Goal: Information Seeking & Learning: Learn about a topic

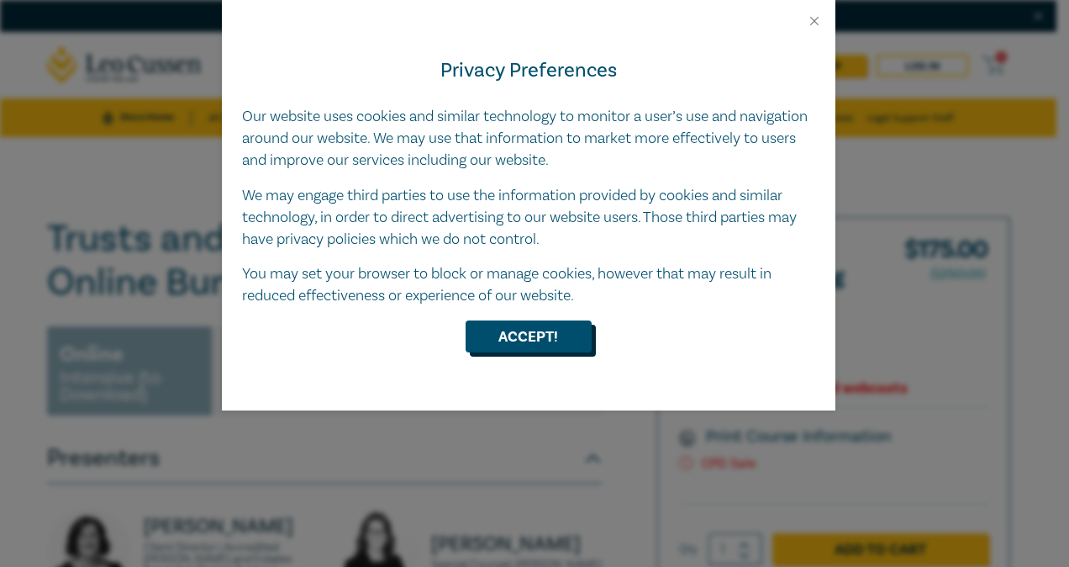
click at [537, 330] on button "Accept!" at bounding box center [529, 336] width 126 height 32
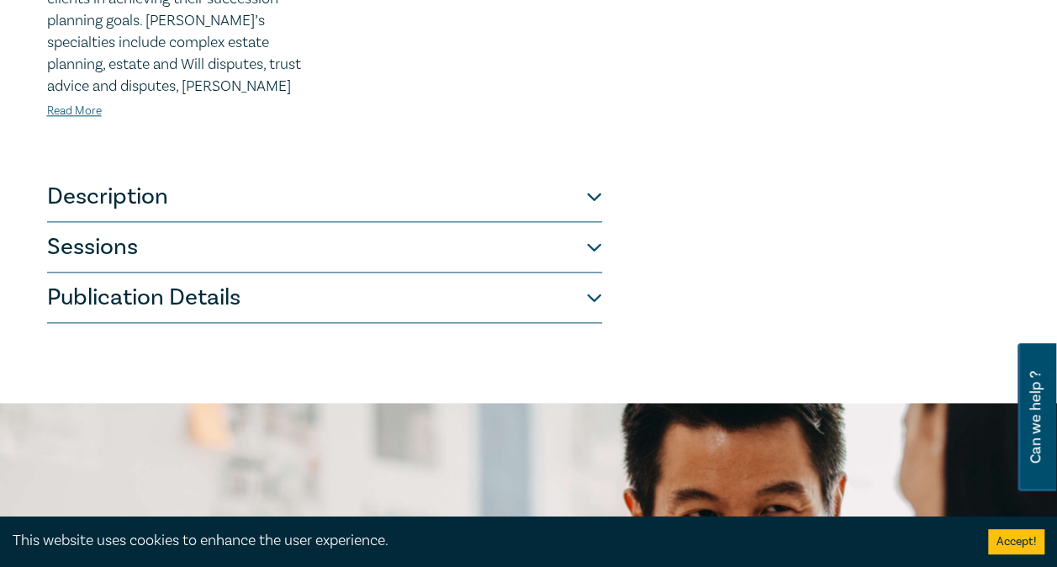
scroll to position [948, 0]
click at [478, 171] on button "Description" at bounding box center [324, 196] width 555 height 50
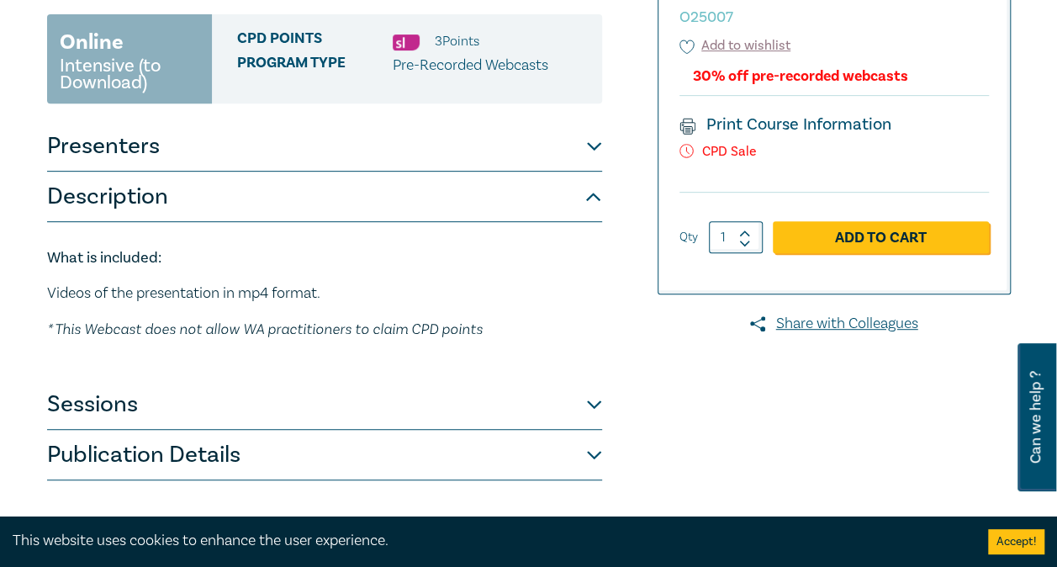
scroll to position [317, 0]
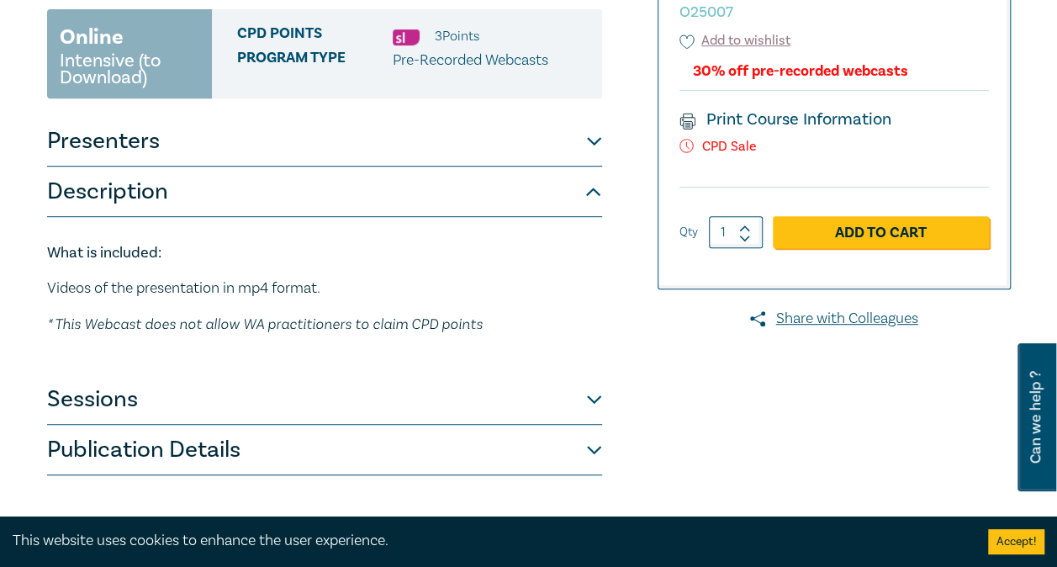
click at [388, 403] on button "Sessions" at bounding box center [324, 399] width 555 height 50
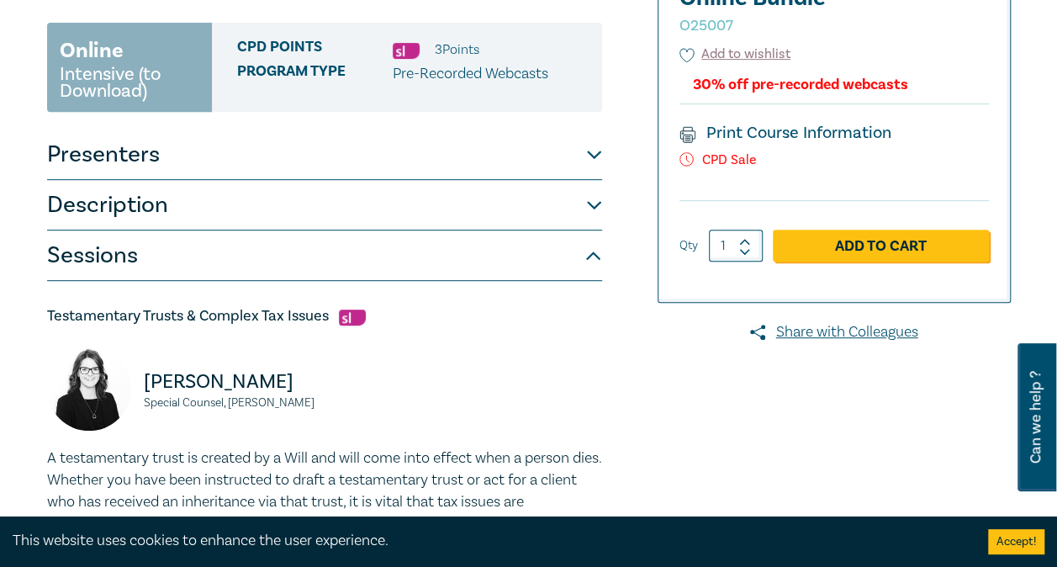
scroll to position [0, 0]
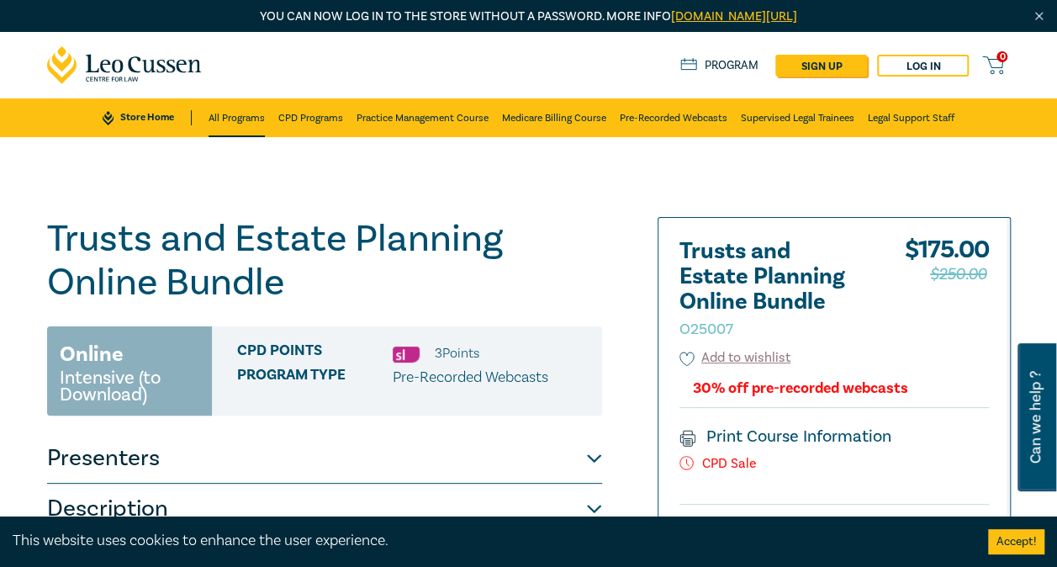
click at [255, 112] on link "All Programs" at bounding box center [236, 117] width 56 height 39
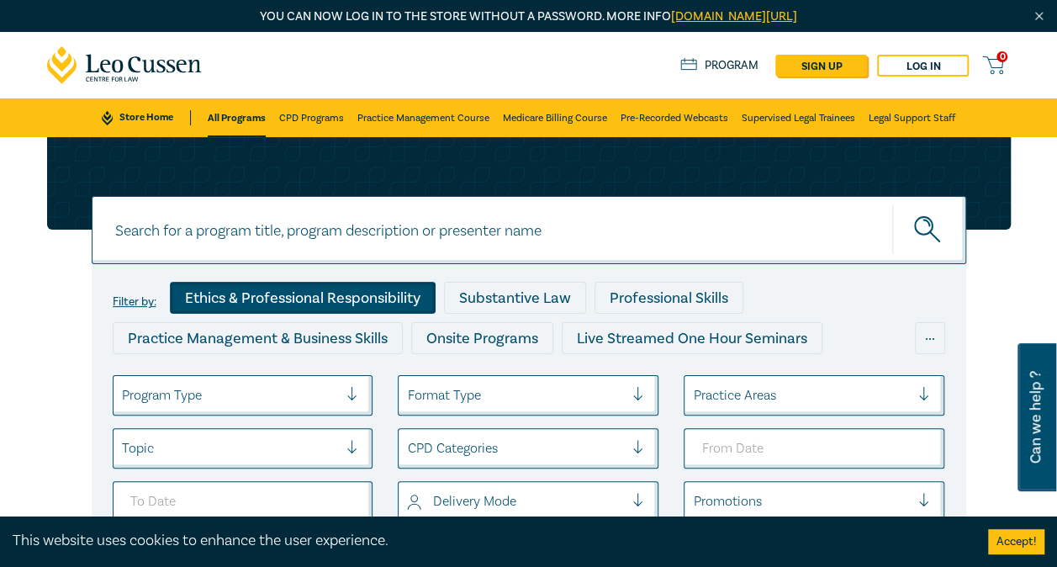
scroll to position [84, 0]
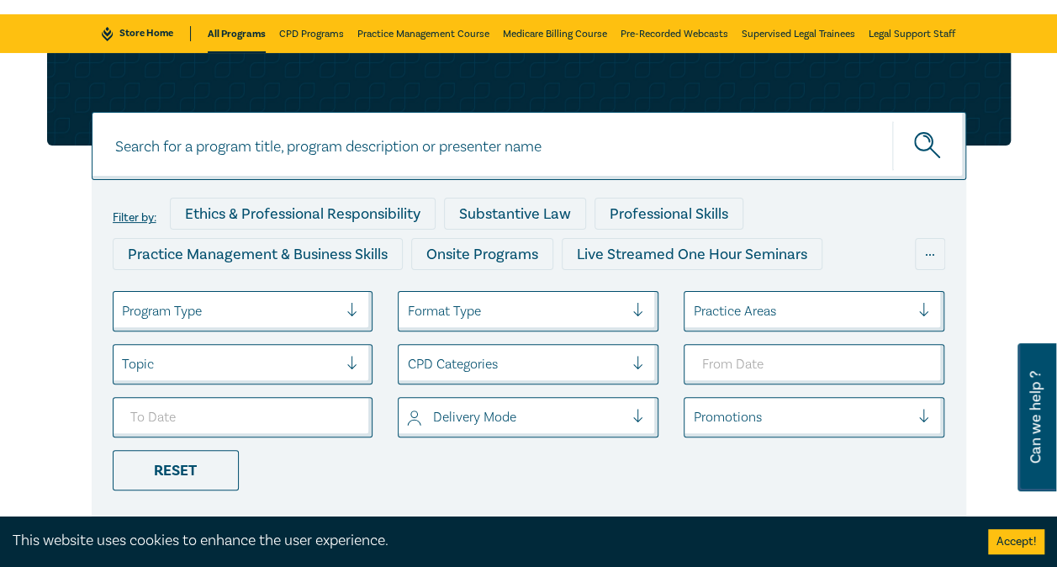
click at [423, 158] on input at bounding box center [529, 146] width 874 height 68
type input "estates"
click at [892, 120] on button "submit" at bounding box center [929, 145] width 74 height 51
click at [942, 143] on icon "submit" at bounding box center [928, 146] width 29 height 29
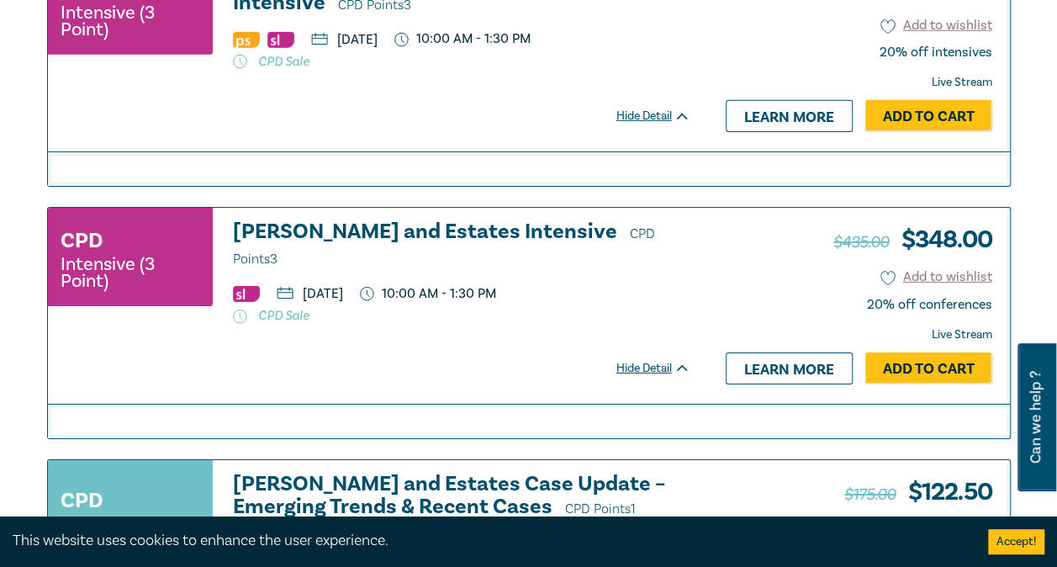
scroll to position [2671, 0]
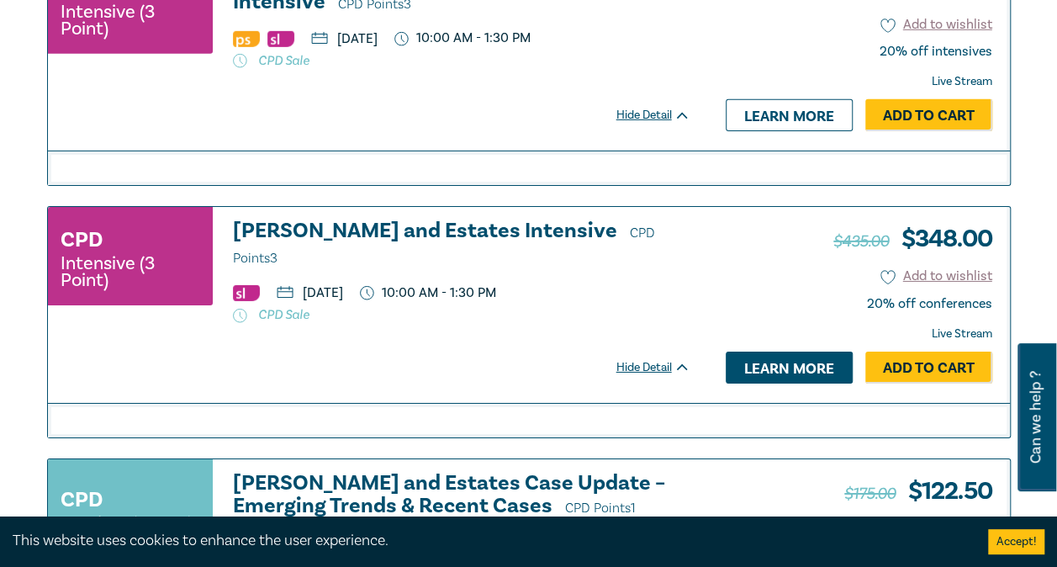
click at [764, 383] on link "Learn more" at bounding box center [789, 367] width 127 height 32
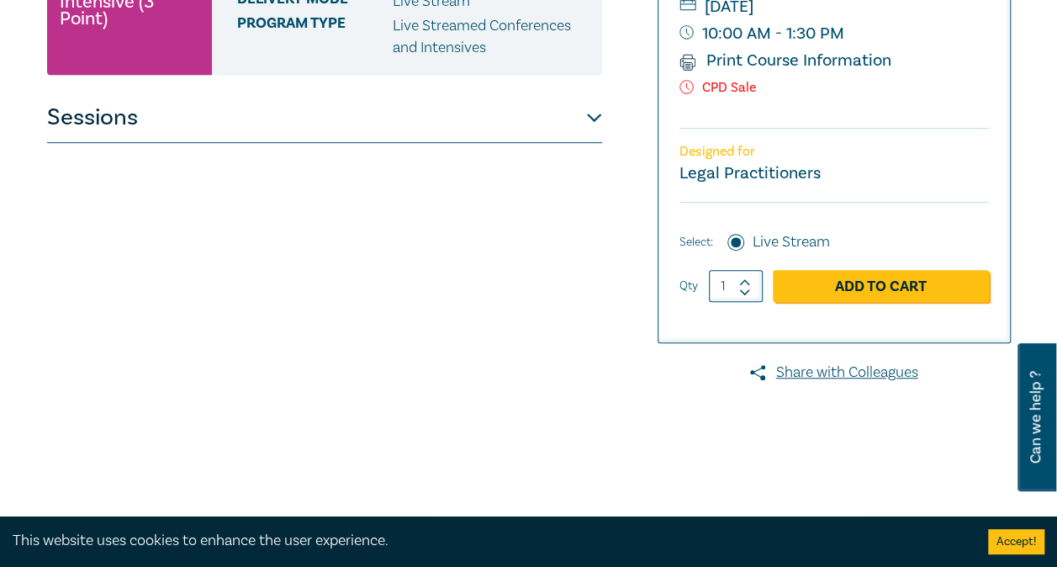
scroll to position [375, 0]
click at [567, 93] on button "Sessions" at bounding box center [324, 118] width 555 height 50
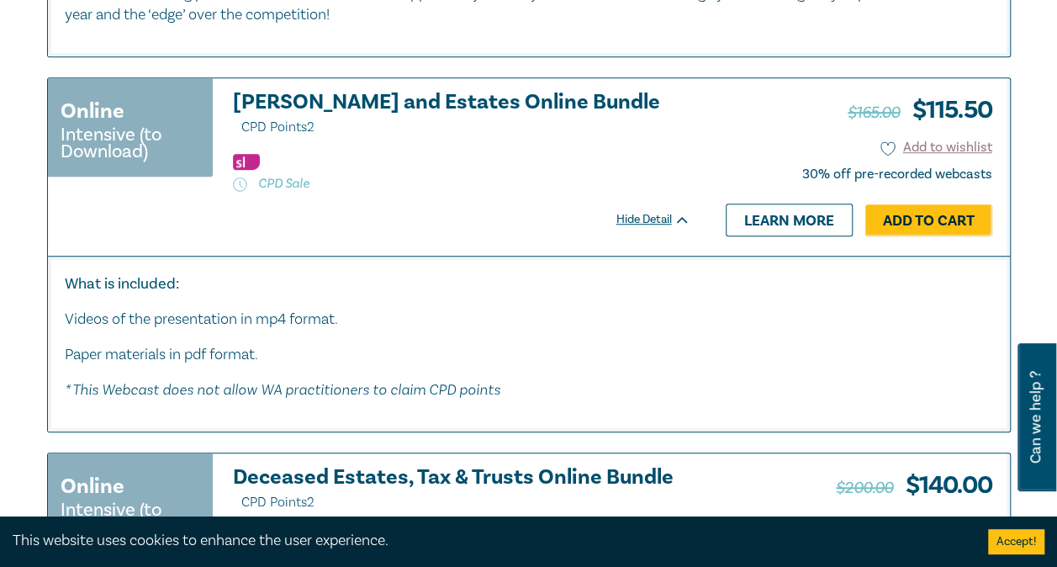
scroll to position [3585, 0]
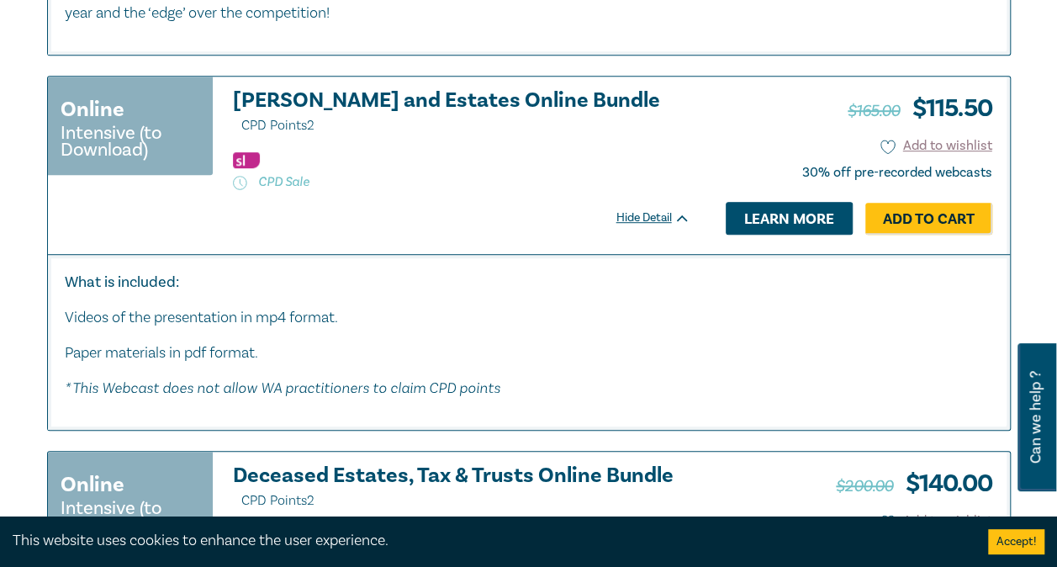
click at [757, 234] on link "Learn more" at bounding box center [789, 218] width 127 height 32
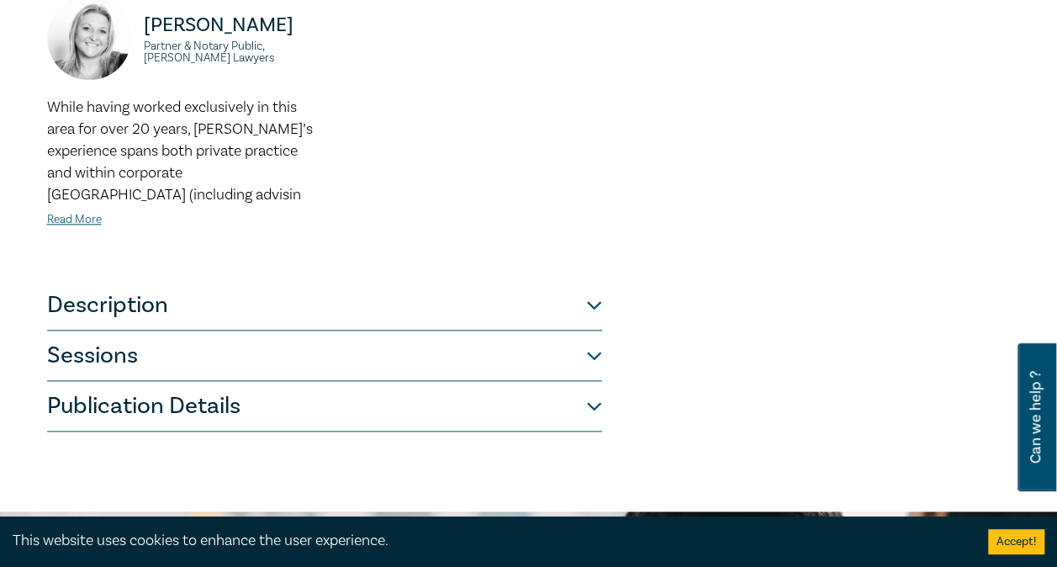
scroll to position [845, 0]
click at [456, 330] on button "Sessions" at bounding box center [324, 355] width 555 height 50
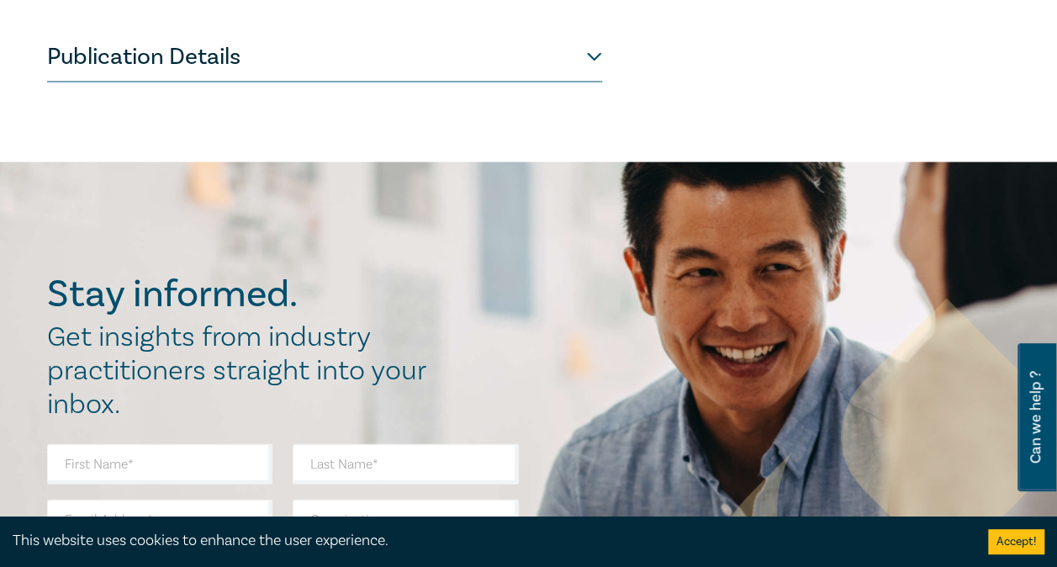
scroll to position [1386, 0]
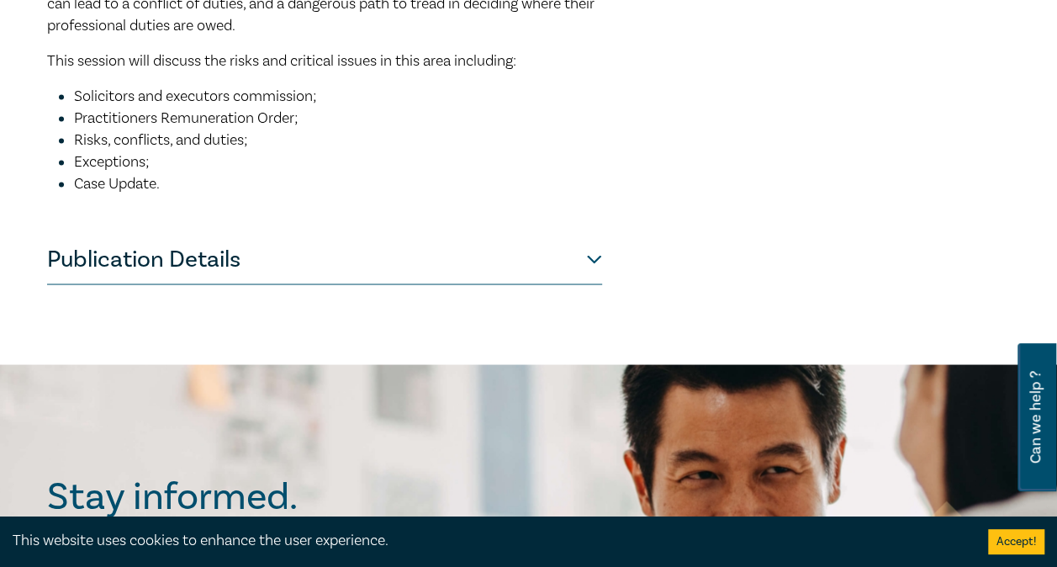
click at [247, 234] on button "Publication Details" at bounding box center [324, 259] width 555 height 50
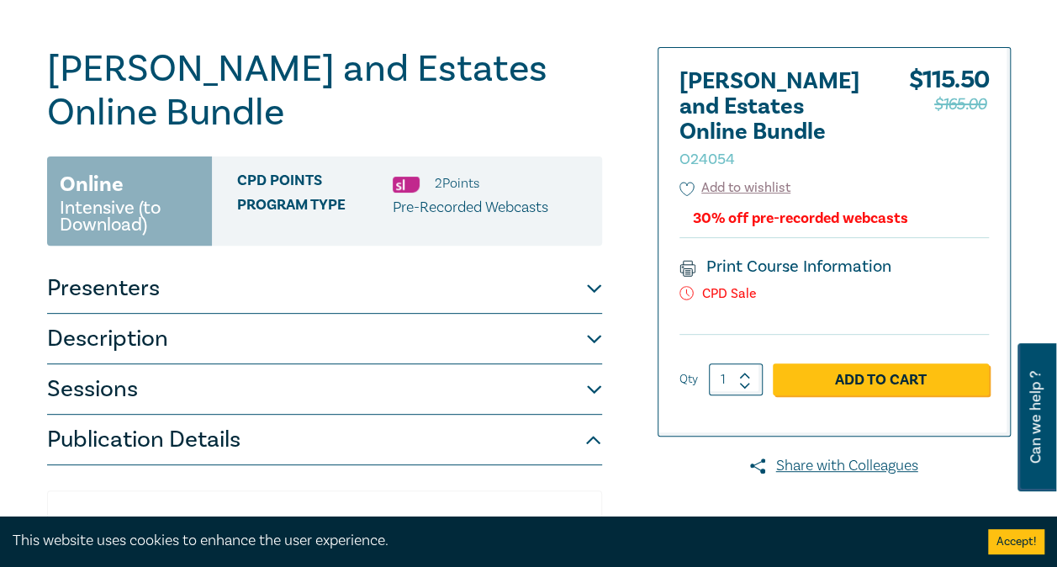
scroll to position [0, 0]
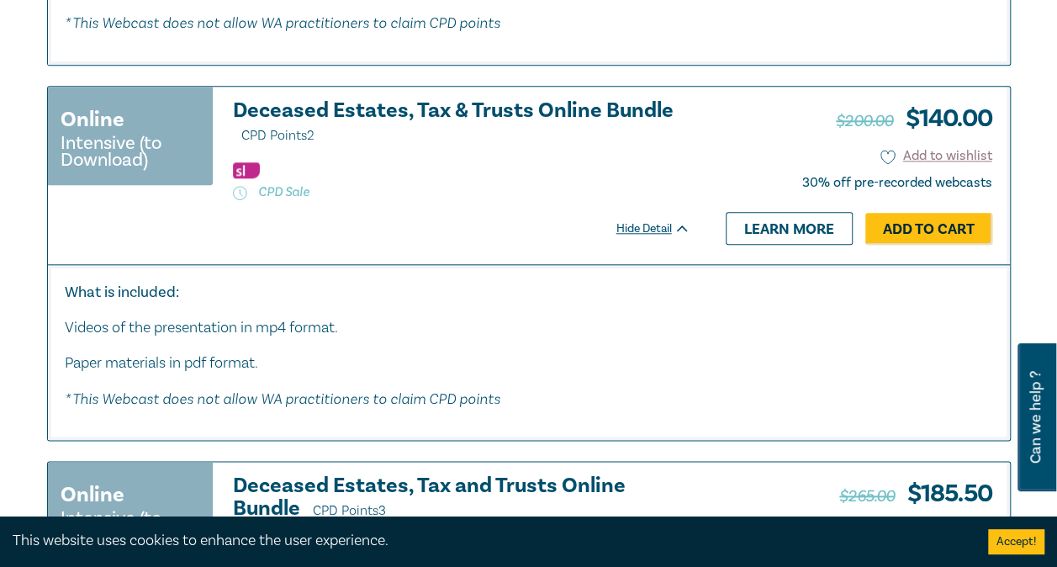
scroll to position [3949, 0]
click at [514, 122] on h3 "Deceased Estates, Tax & Trusts Online Bundle CPD Points 2" at bounding box center [461, 123] width 457 height 48
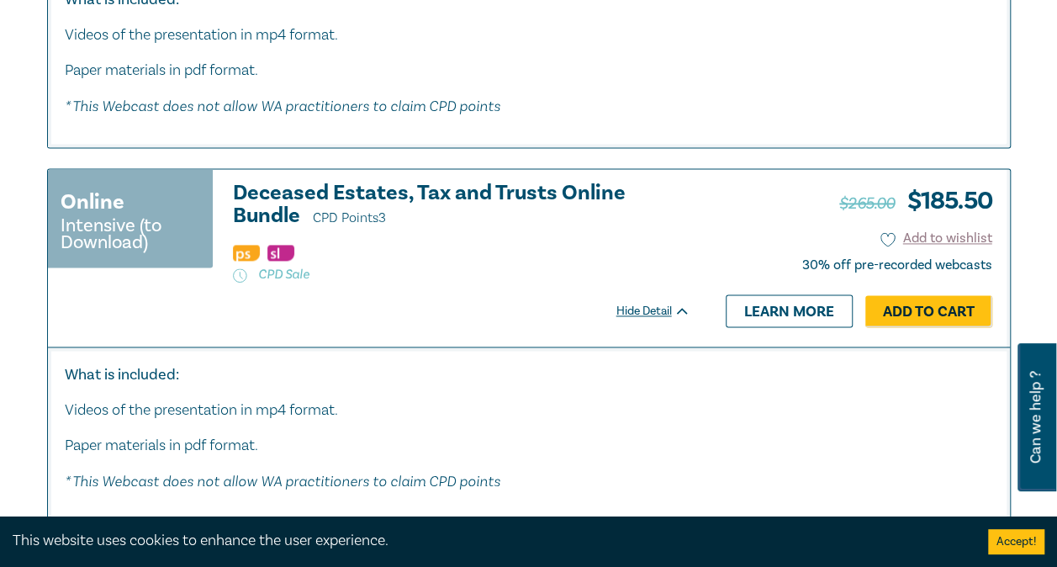
scroll to position [4314, 0]
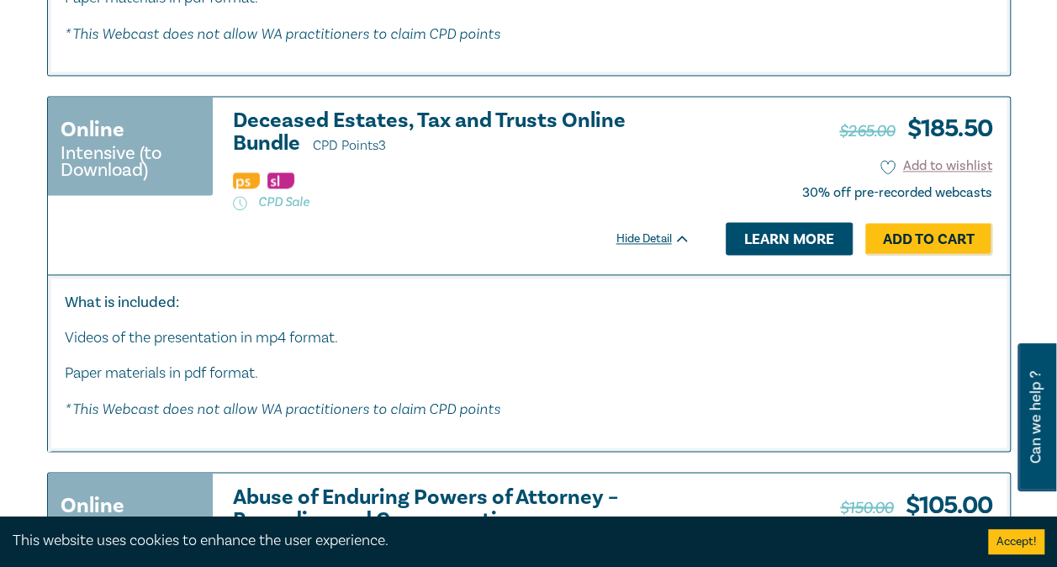
click at [782, 254] on link "Learn more" at bounding box center [789, 238] width 127 height 32
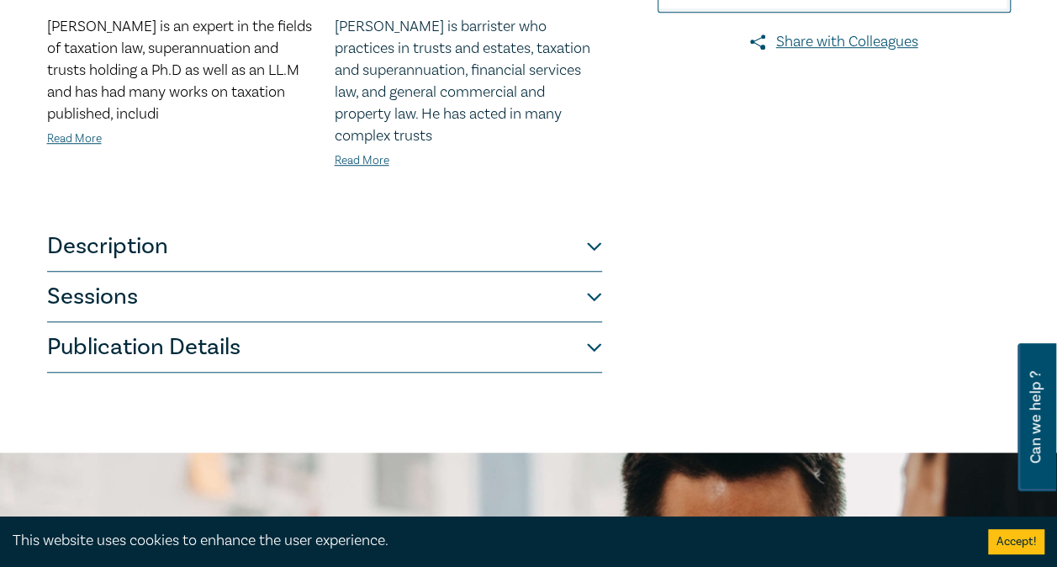
scroll to position [630, 0]
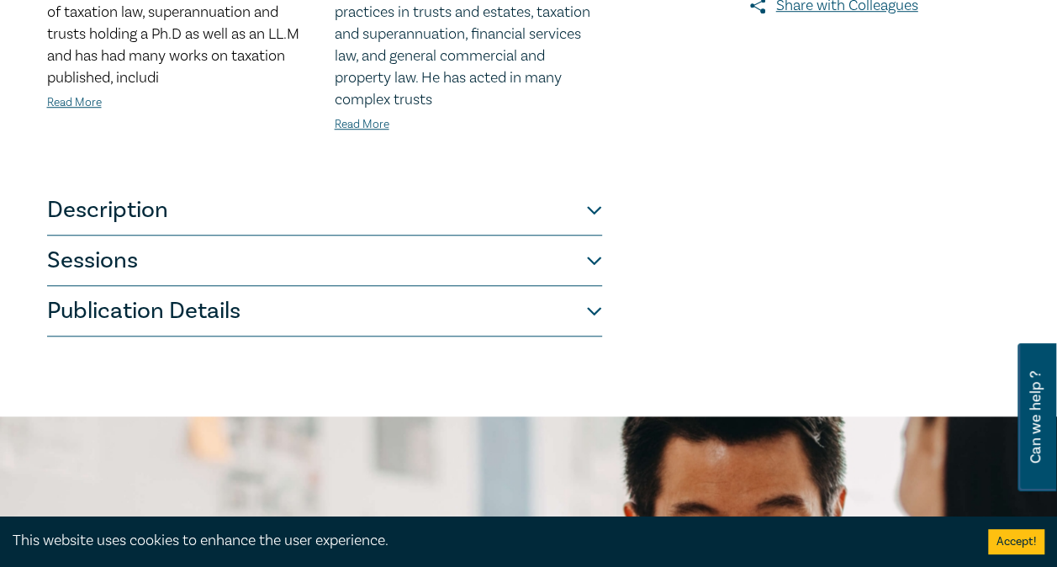
click at [365, 207] on button "Description" at bounding box center [324, 210] width 555 height 50
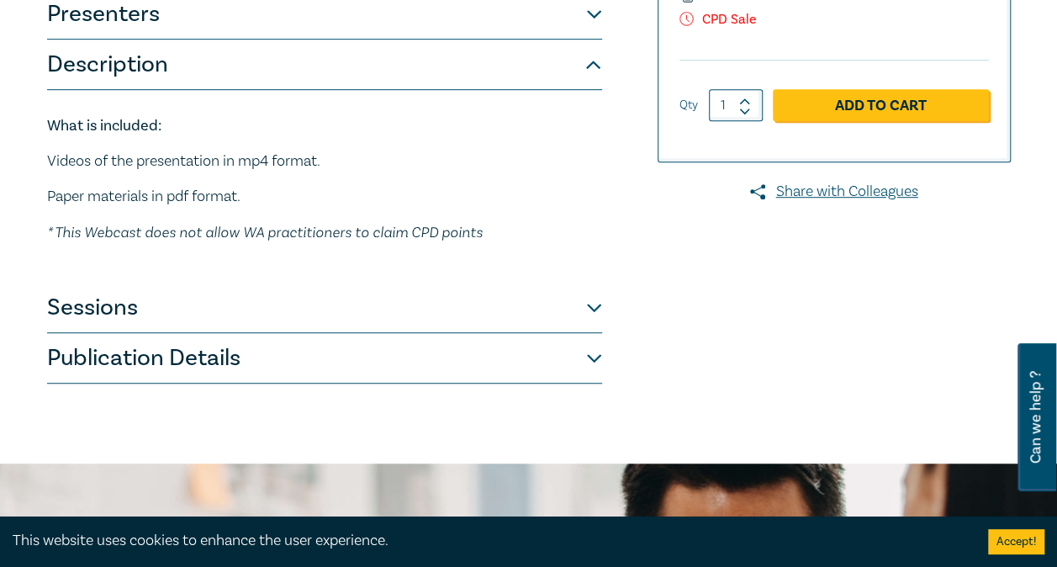
scroll to position [443, 0]
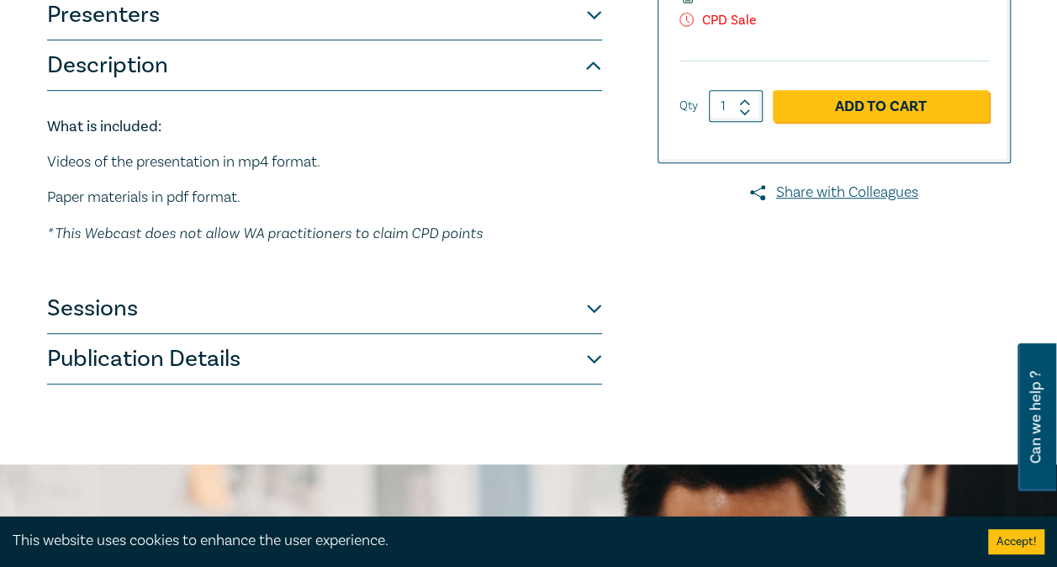
click at [230, 304] on button "Sessions" at bounding box center [324, 308] width 555 height 50
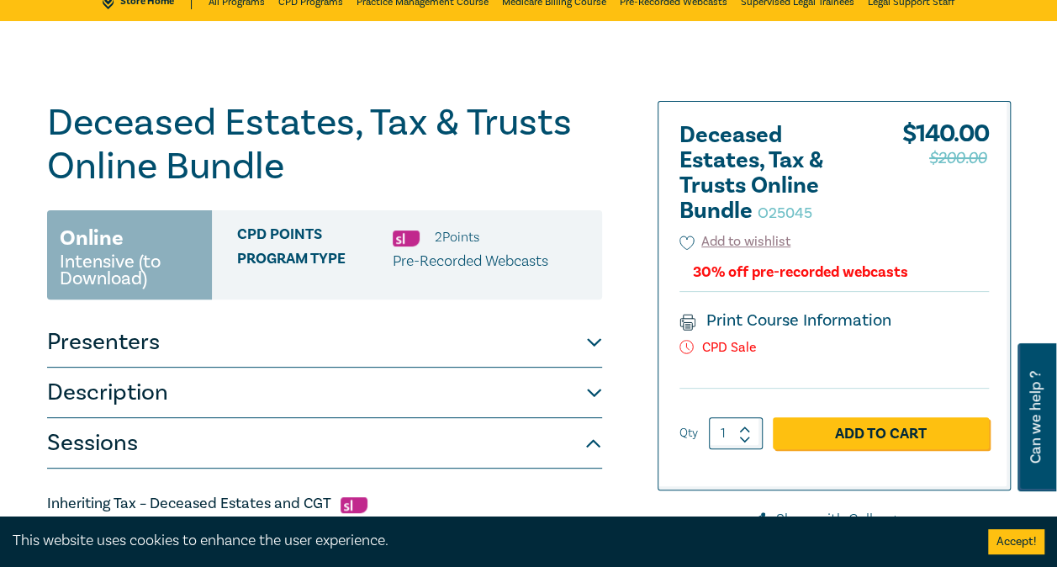
scroll to position [0, 0]
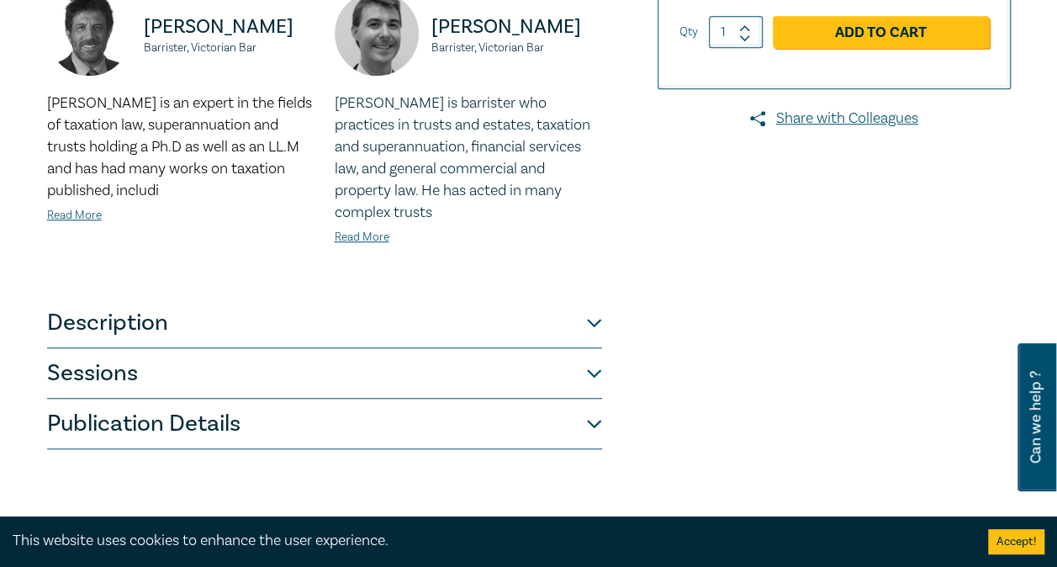
scroll to position [518, 0]
click at [436, 318] on button "Description" at bounding box center [324, 322] width 555 height 50
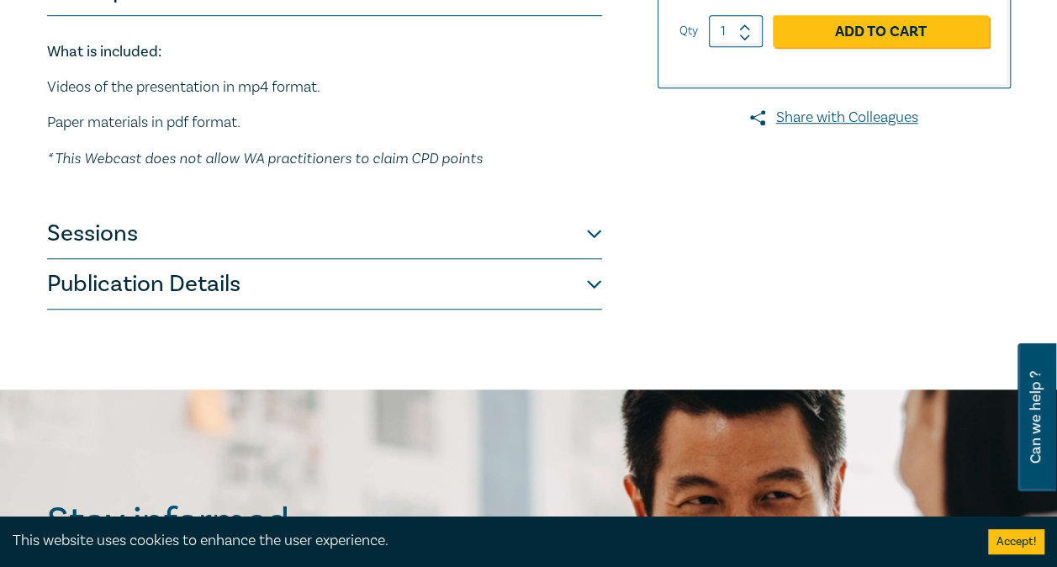
scroll to position [514, 0]
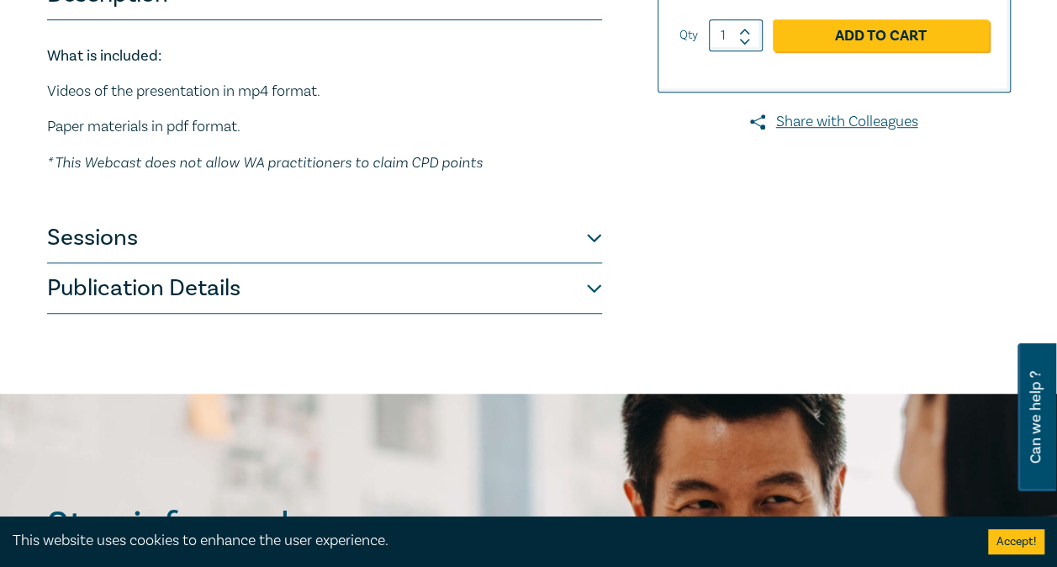
click at [361, 222] on button "Sessions" at bounding box center [324, 238] width 555 height 50
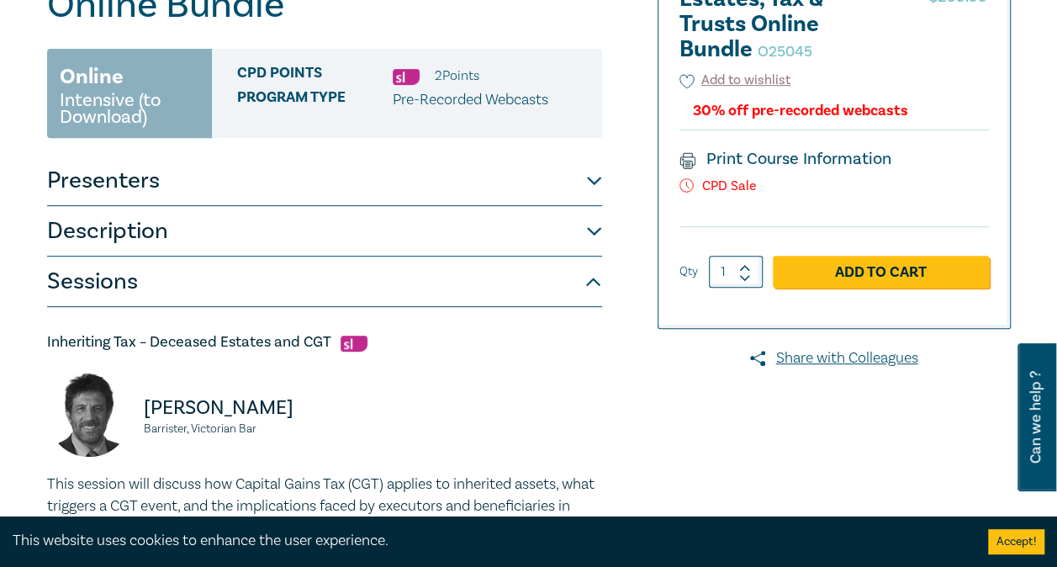
scroll to position [0, 0]
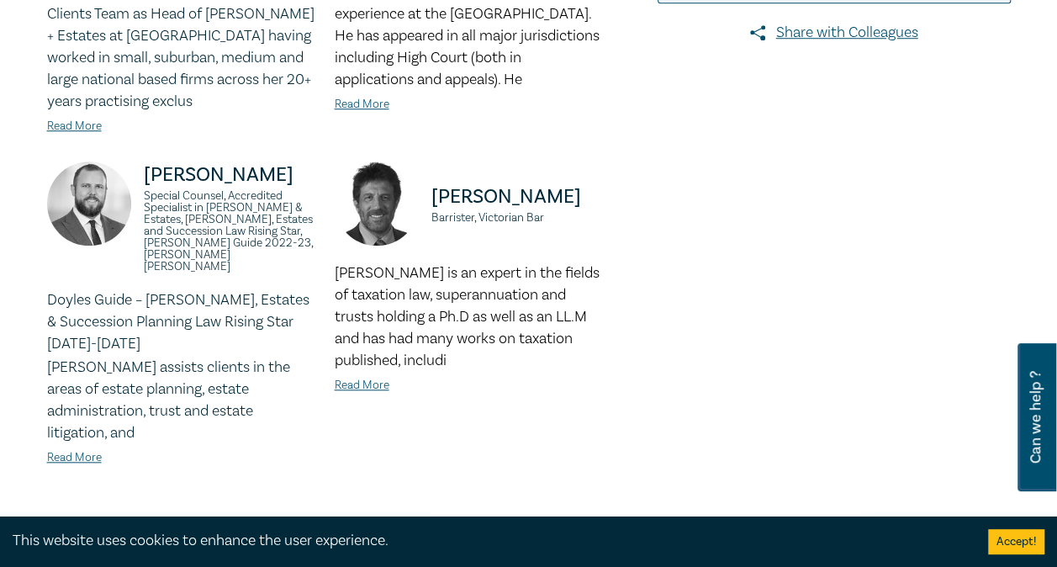
scroll to position [948, 0]
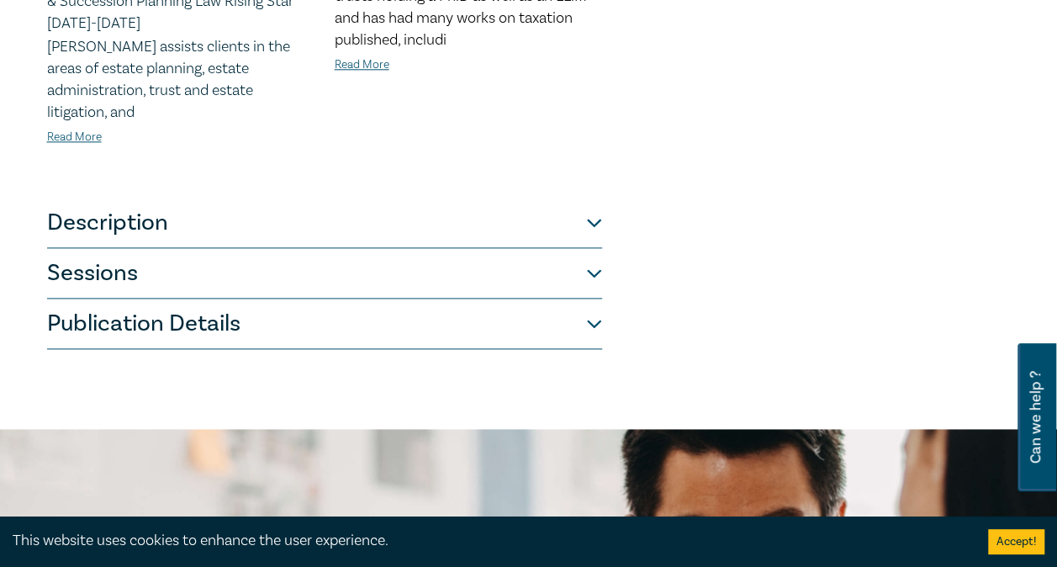
click at [419, 248] on button "Sessions" at bounding box center [324, 273] width 555 height 50
click at [397, 248] on button "Sessions" at bounding box center [324, 273] width 555 height 50
click at [589, 248] on button "Sessions" at bounding box center [324, 273] width 555 height 50
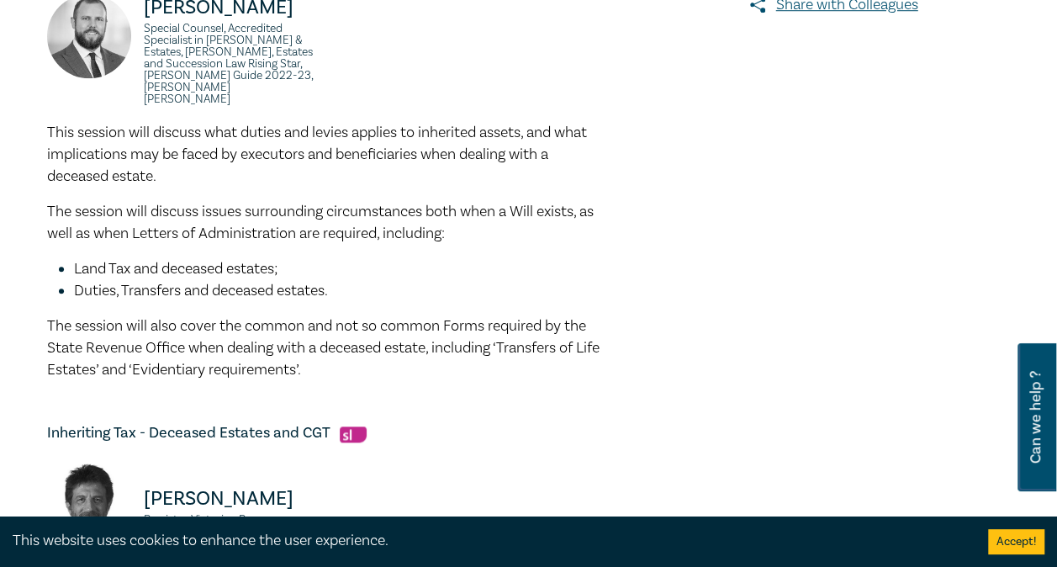
scroll to position [657, 0]
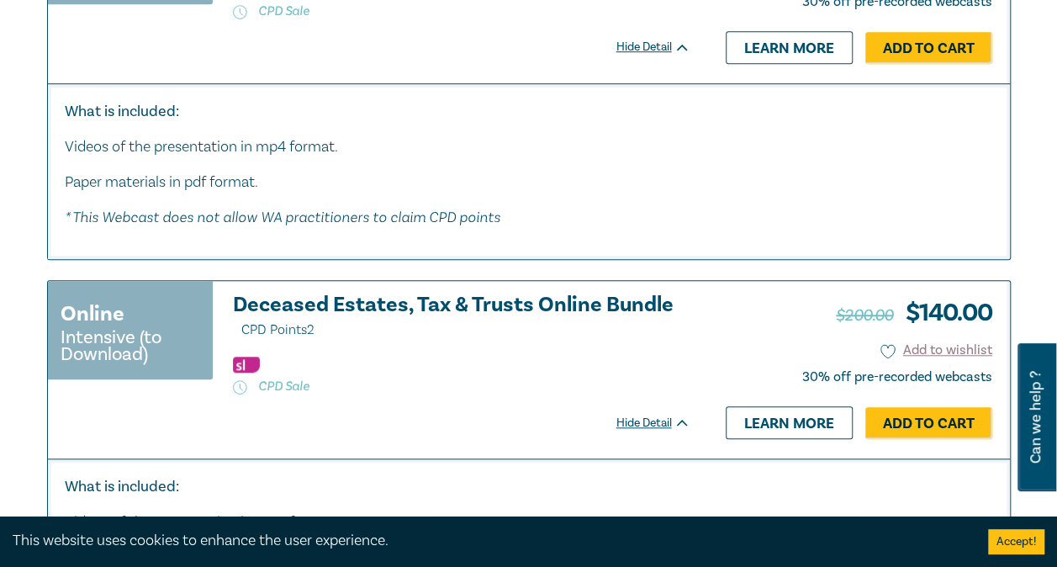
scroll to position [3890, 0]
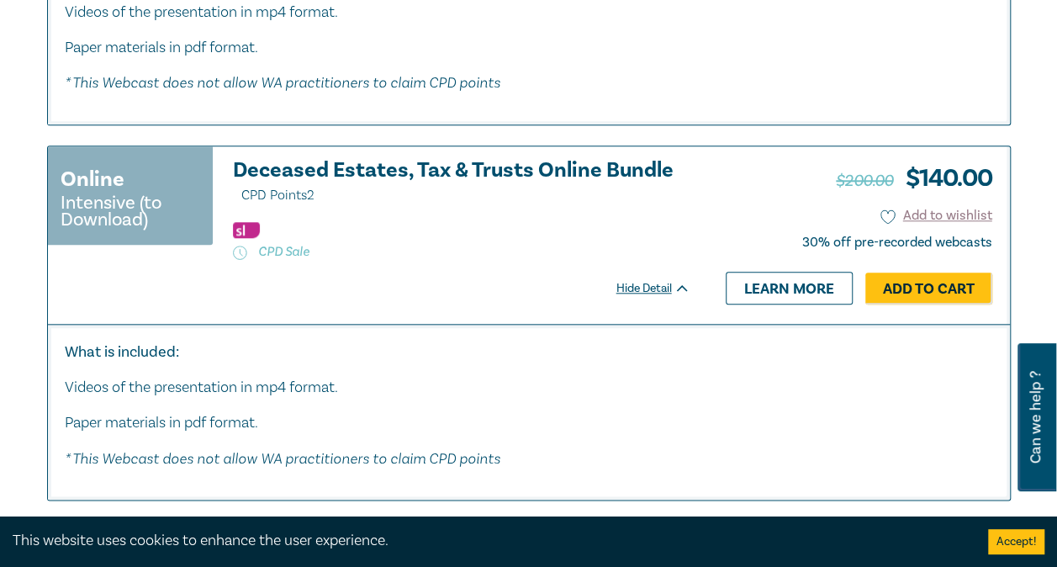
click at [533, 189] on h3 "Deceased Estates, Tax & Trusts Online Bundle CPD Points 2" at bounding box center [461, 183] width 457 height 48
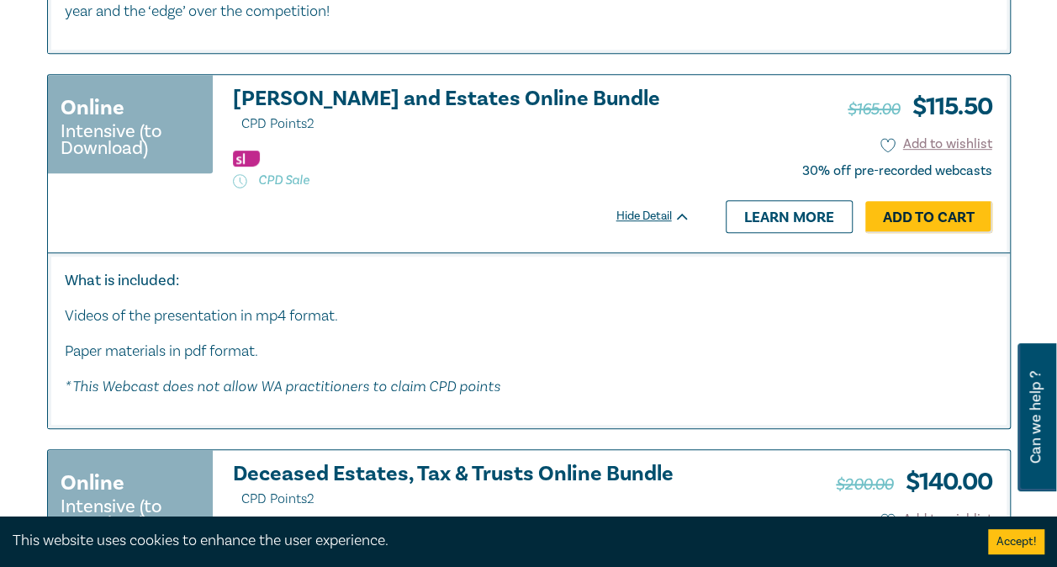
scroll to position [3585, 0]
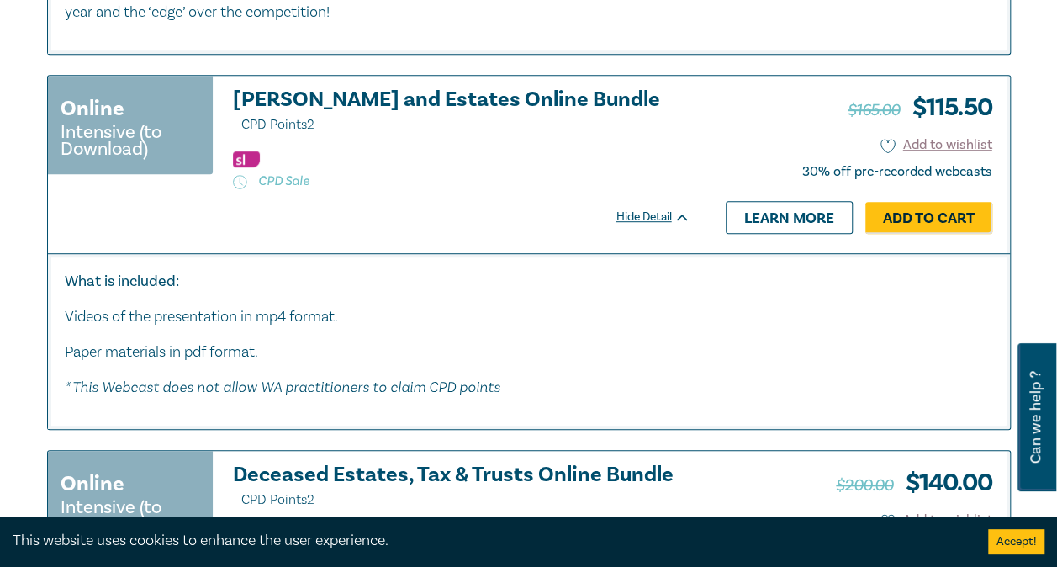
click at [375, 113] on h3 "Wills and Estates Online Bundle CPD Points 2" at bounding box center [461, 112] width 457 height 48
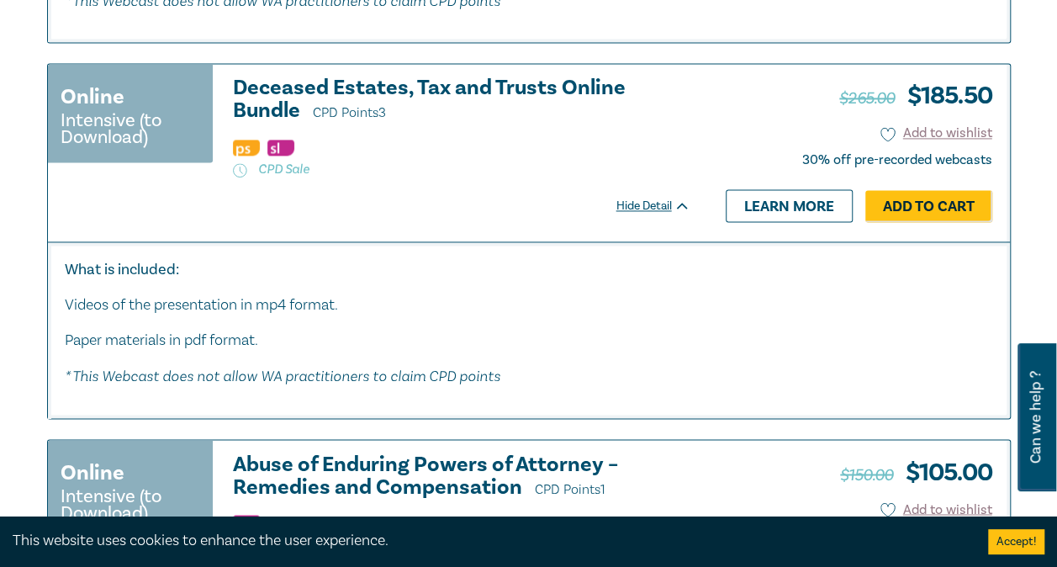
scroll to position [4348, 0]
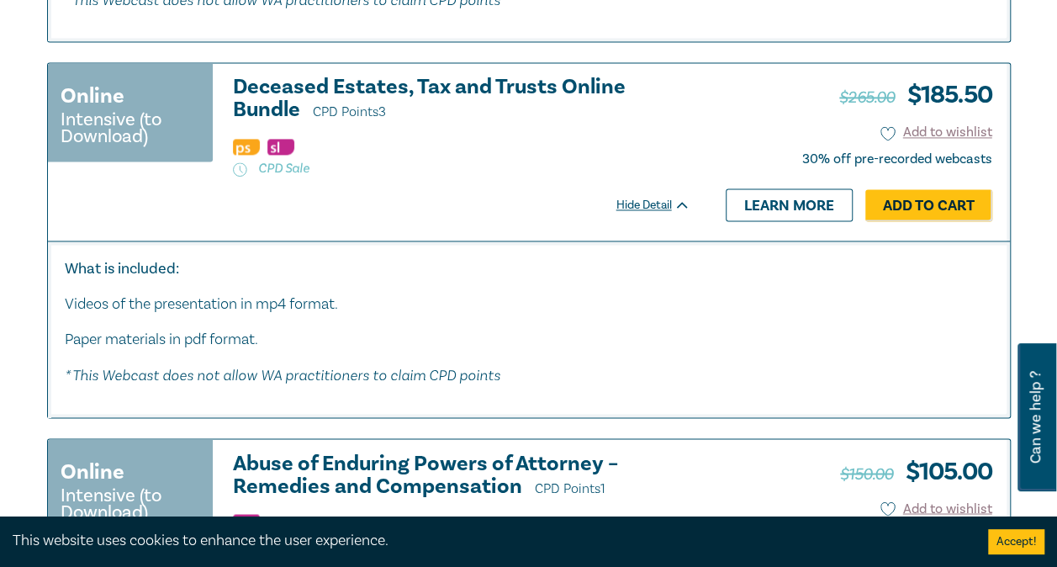
click at [479, 97] on h3 "Deceased Estates, Tax and Trusts Online Bundle CPD Points 3" at bounding box center [461, 100] width 457 height 48
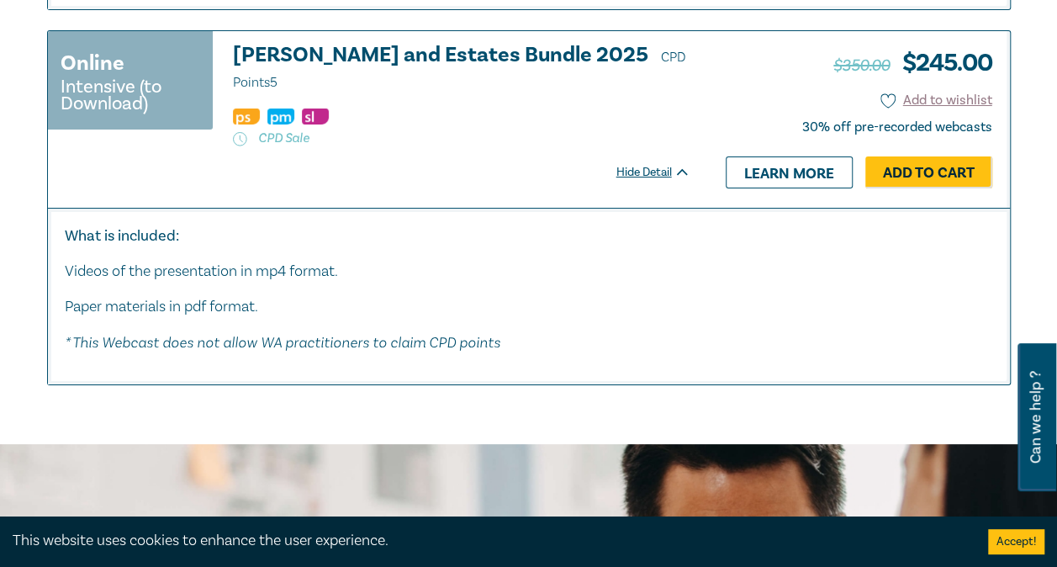
scroll to position [6262, 0]
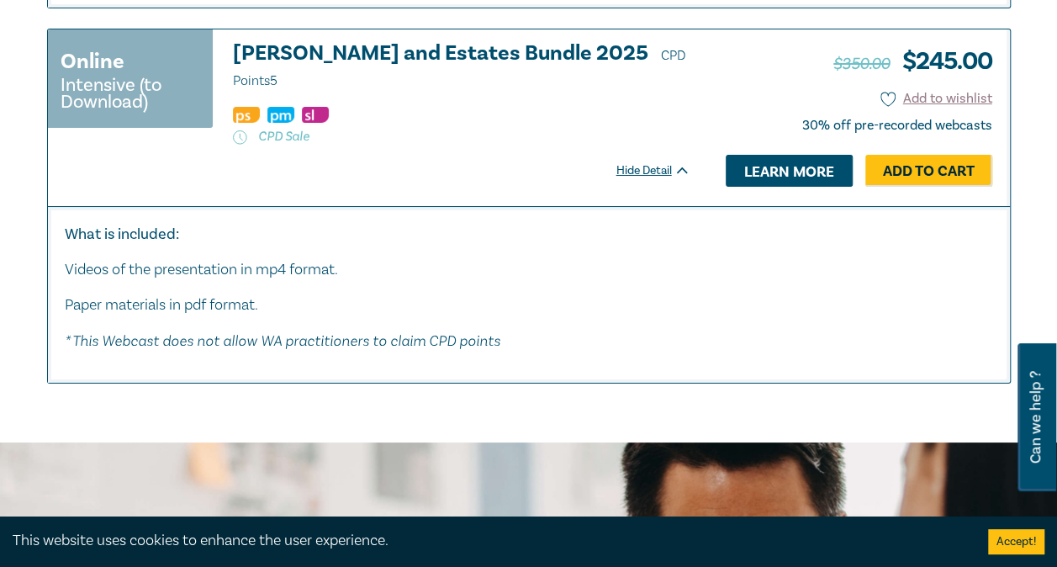
click at [780, 187] on link "Learn more" at bounding box center [789, 171] width 127 height 32
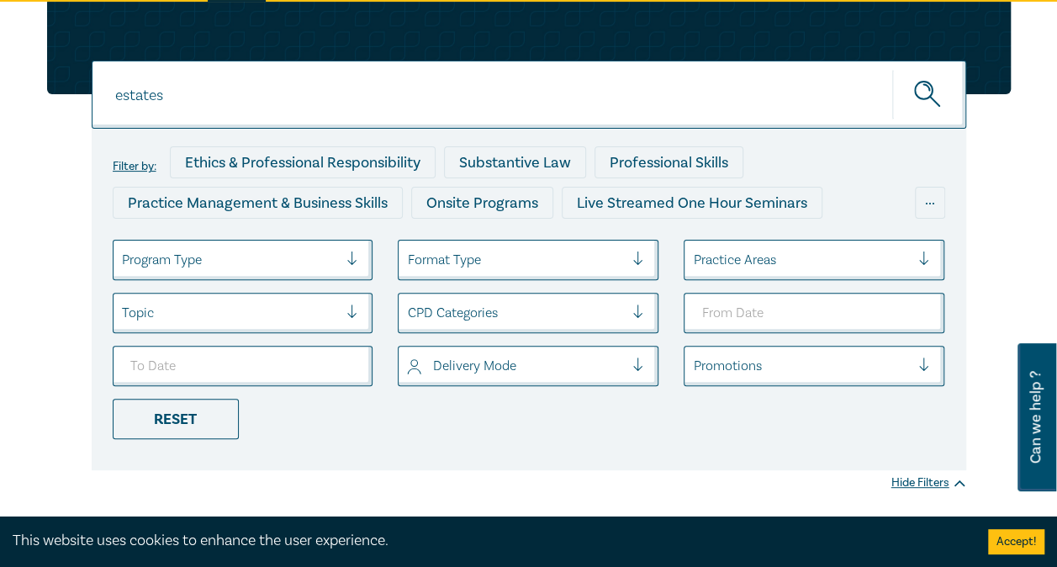
scroll to position [137, 0]
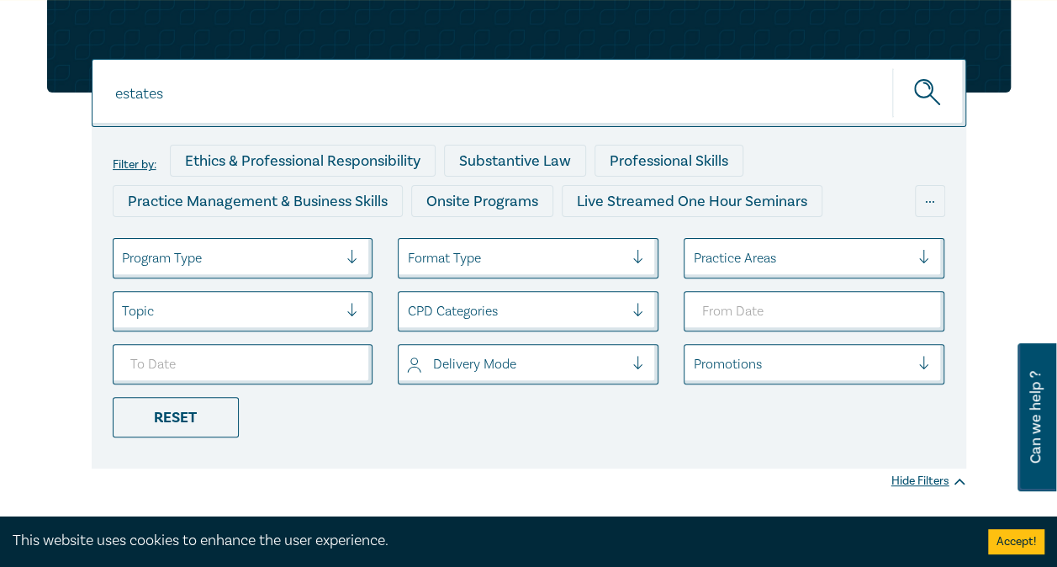
click at [377, 77] on input "estates" at bounding box center [529, 93] width 874 height 68
type input "blended families"
click at [892, 67] on button "submit" at bounding box center [929, 92] width 74 height 51
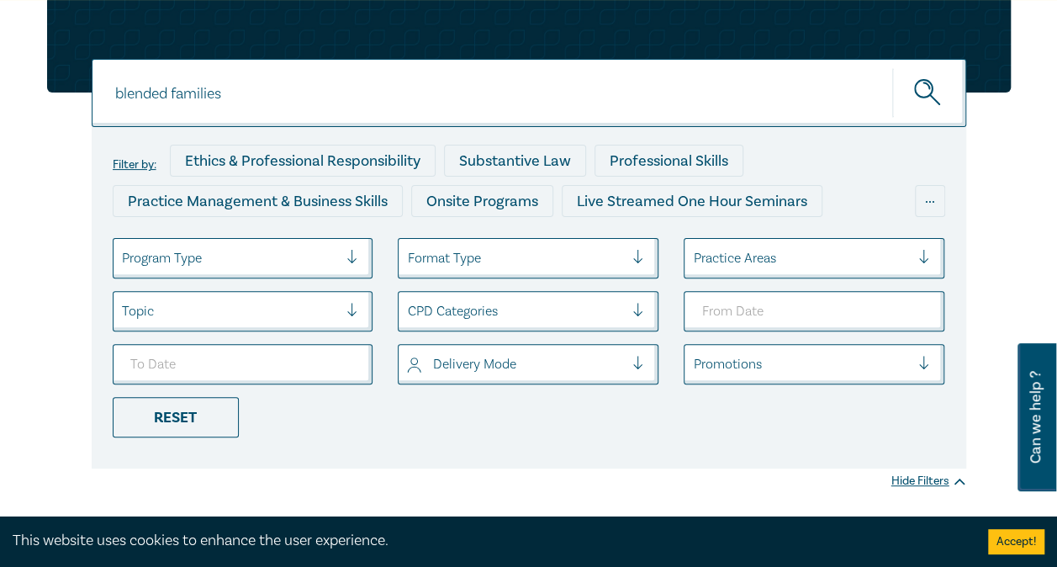
click at [931, 90] on circle "submit" at bounding box center [924, 89] width 18 height 18
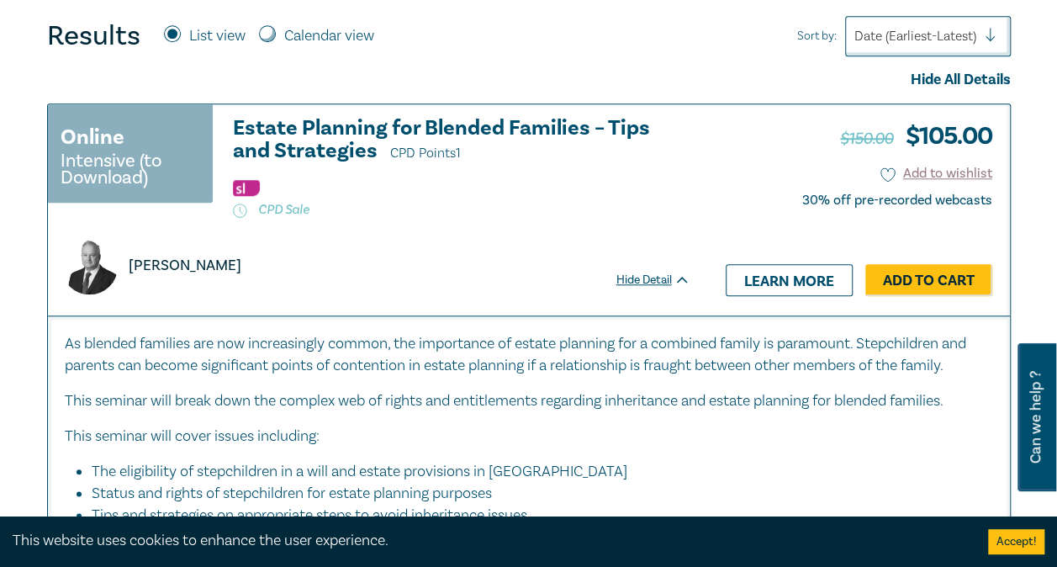
scroll to position [714, 0]
click at [610, 129] on h3 "Estate Planning for Blended Families – Tips and Strategies CPD Points 1" at bounding box center [461, 140] width 457 height 48
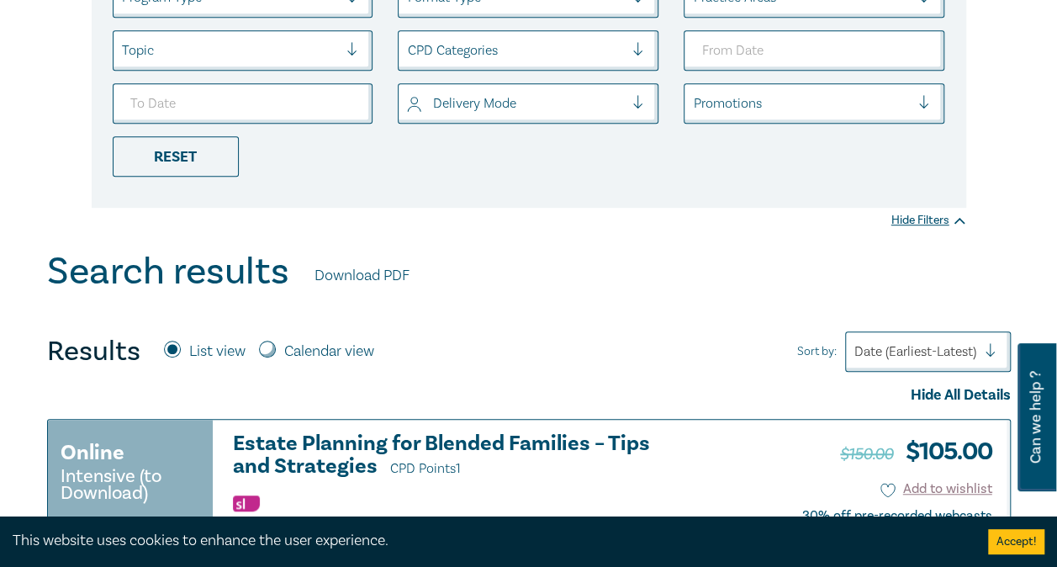
scroll to position [0, 0]
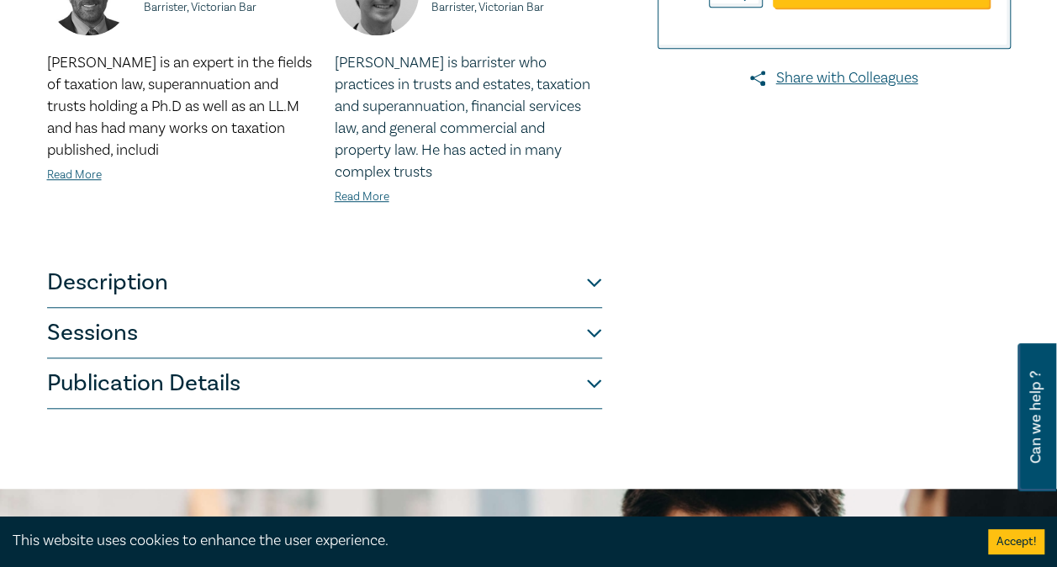
scroll to position [558, 0]
click at [343, 350] on button "Sessions" at bounding box center [324, 332] width 555 height 50
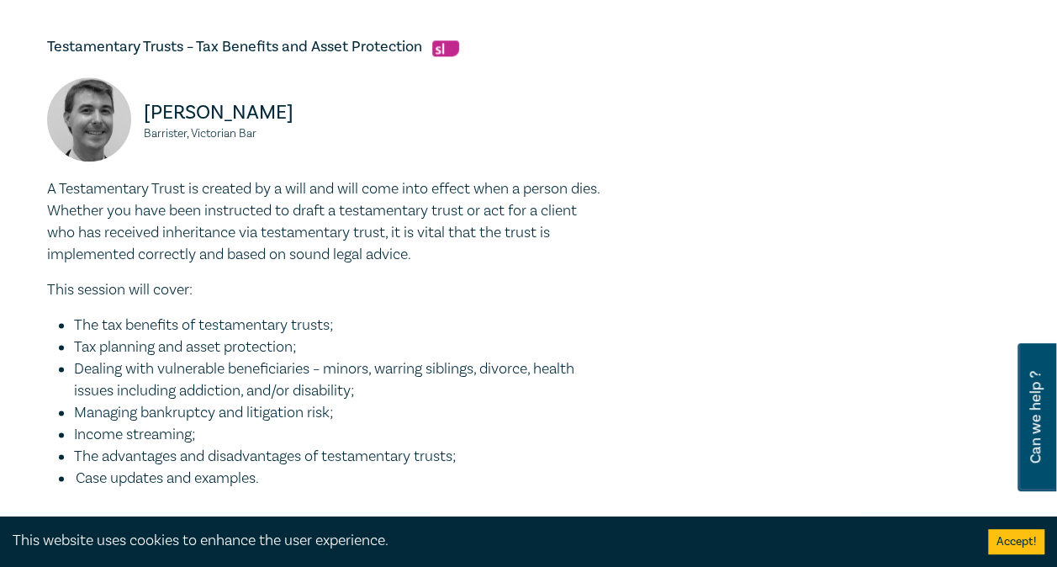
scroll to position [1072, 0]
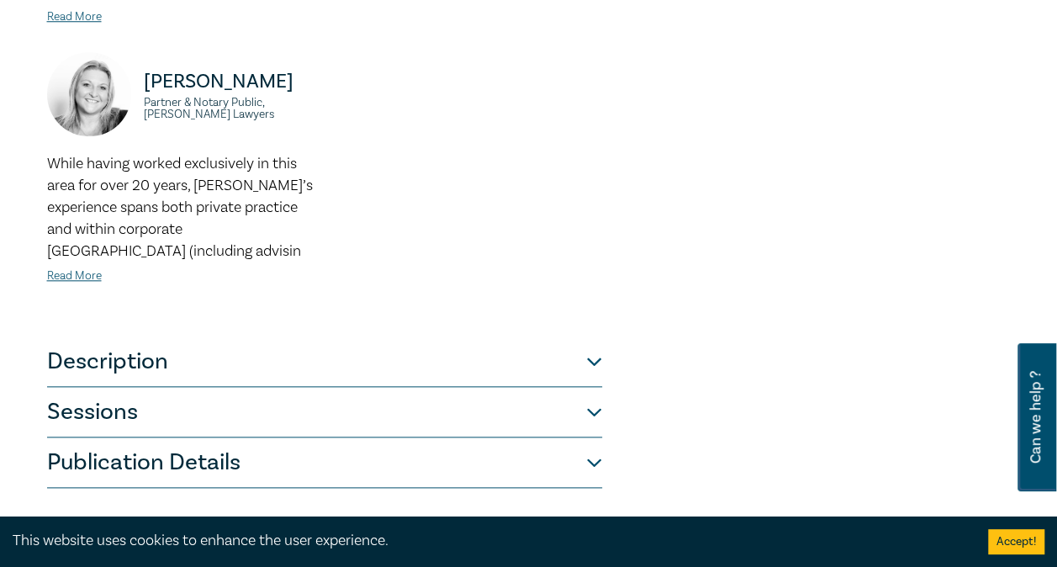
scroll to position [797, 0]
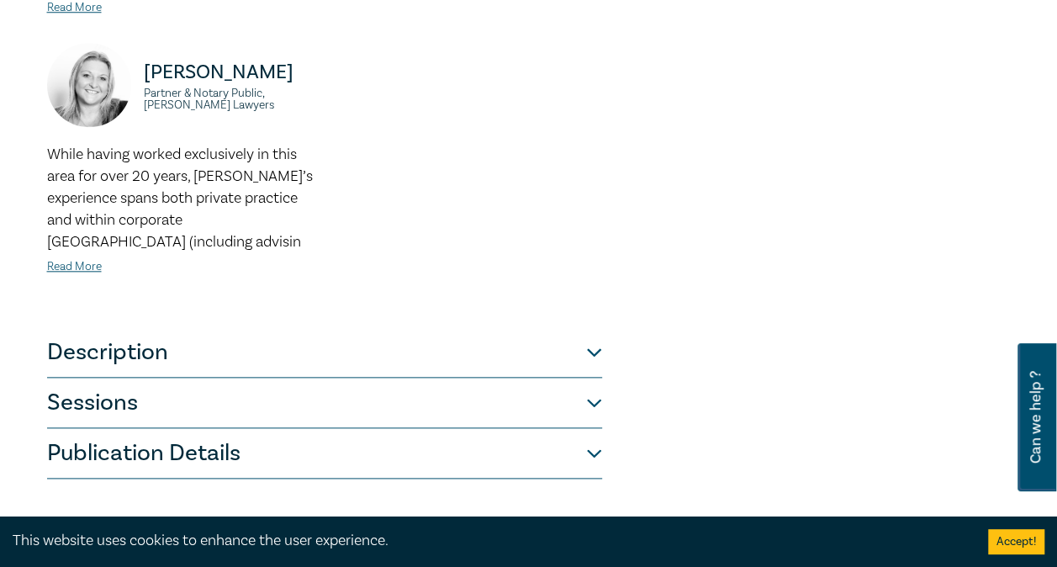
click at [372, 377] on button "Sessions" at bounding box center [324, 402] width 555 height 50
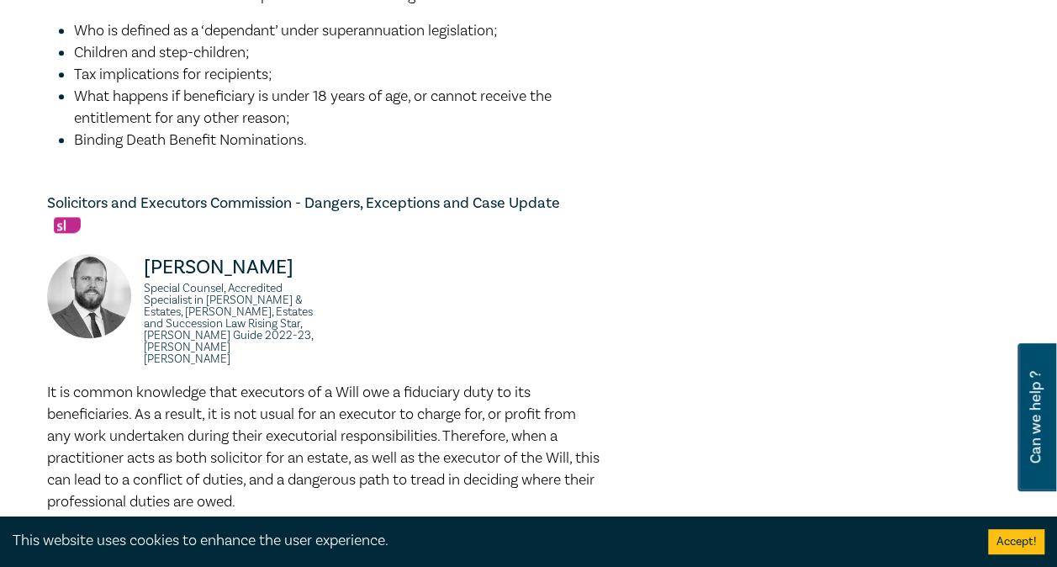
scroll to position [911, 0]
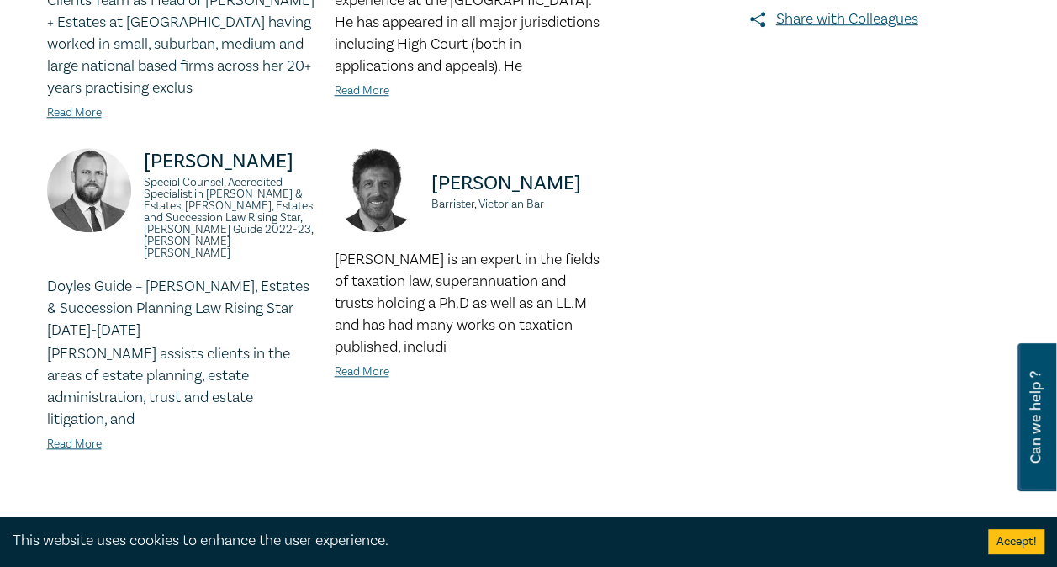
scroll to position [642, 0]
click at [229, 504] on button "Description" at bounding box center [324, 529] width 555 height 50
click at [568, 504] on button "Description" at bounding box center [324, 529] width 555 height 50
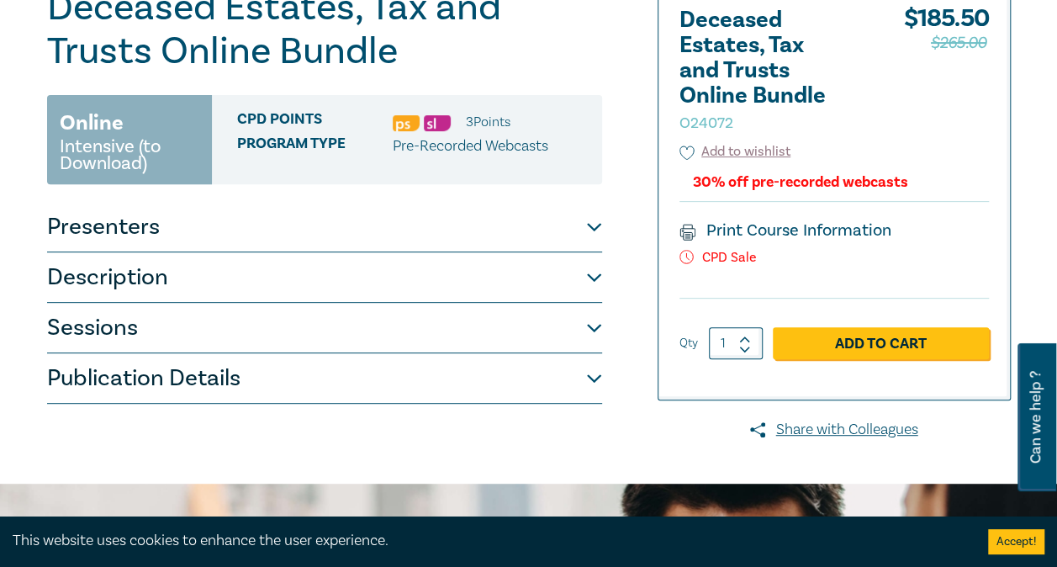
scroll to position [227, 0]
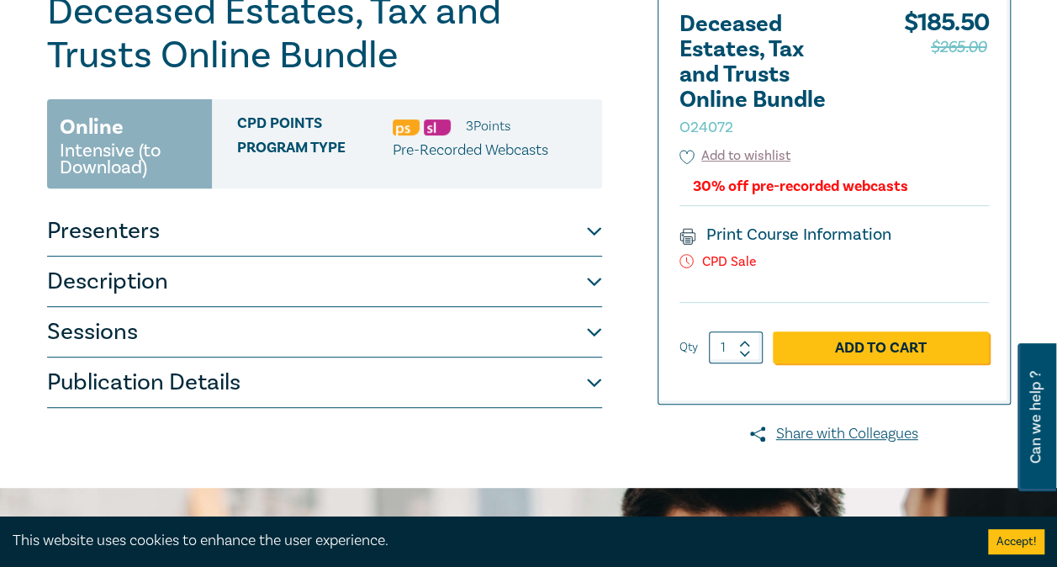
click at [509, 331] on button "Sessions" at bounding box center [324, 332] width 555 height 50
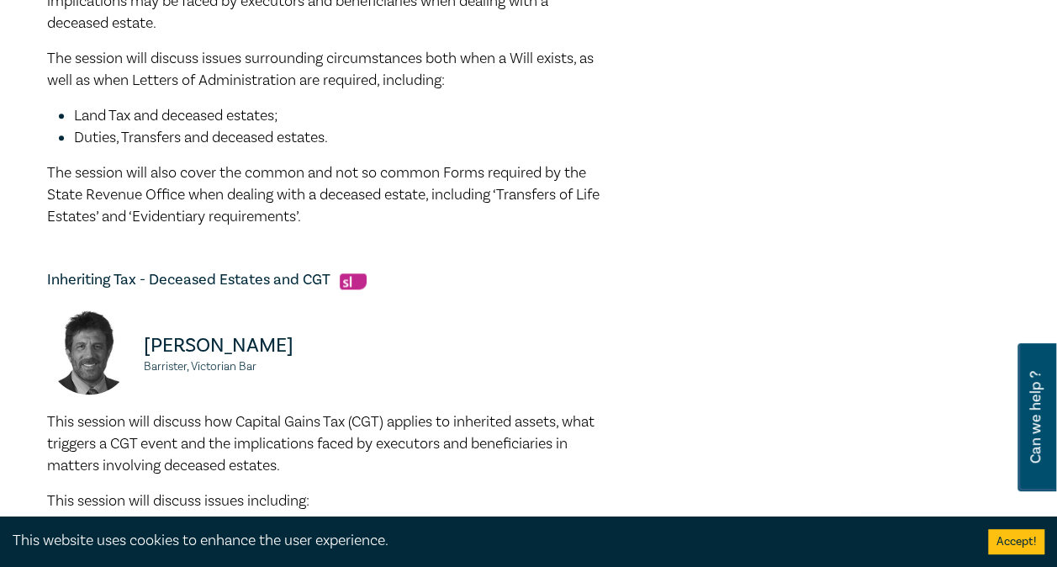
scroll to position [826, 0]
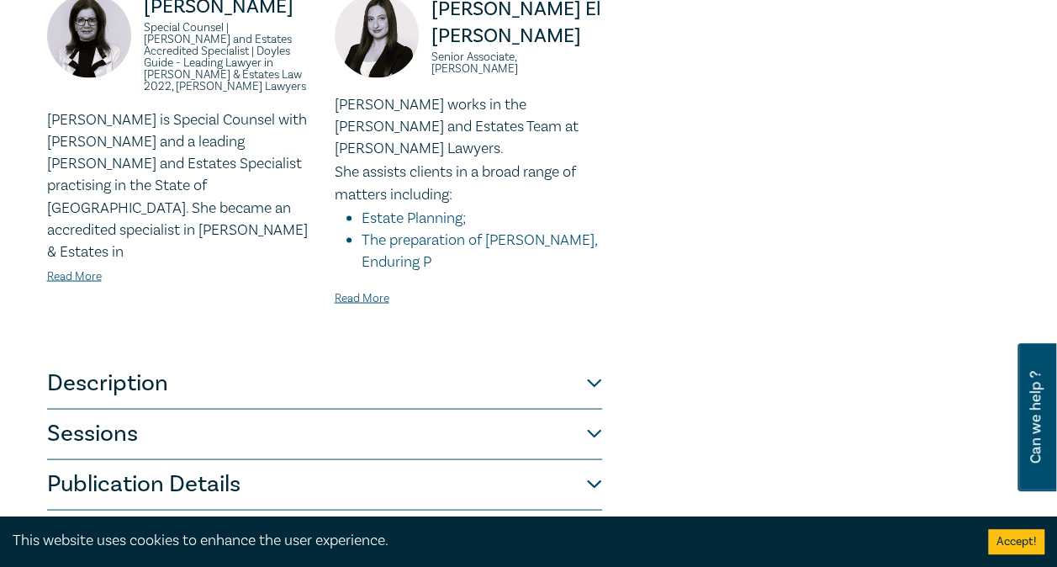
scroll to position [1443, 0]
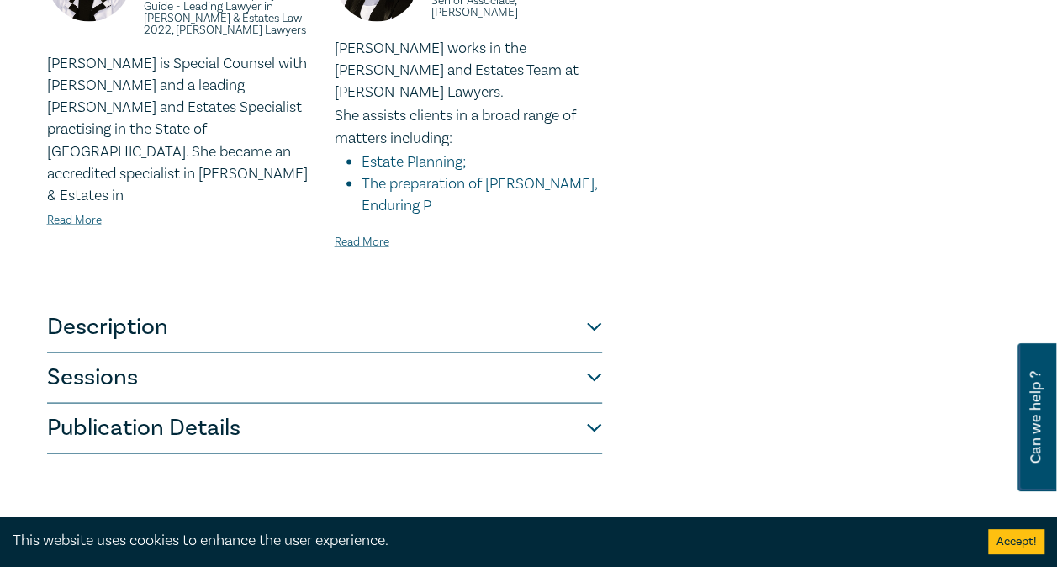
click at [530, 352] on button "Sessions" at bounding box center [324, 377] width 555 height 50
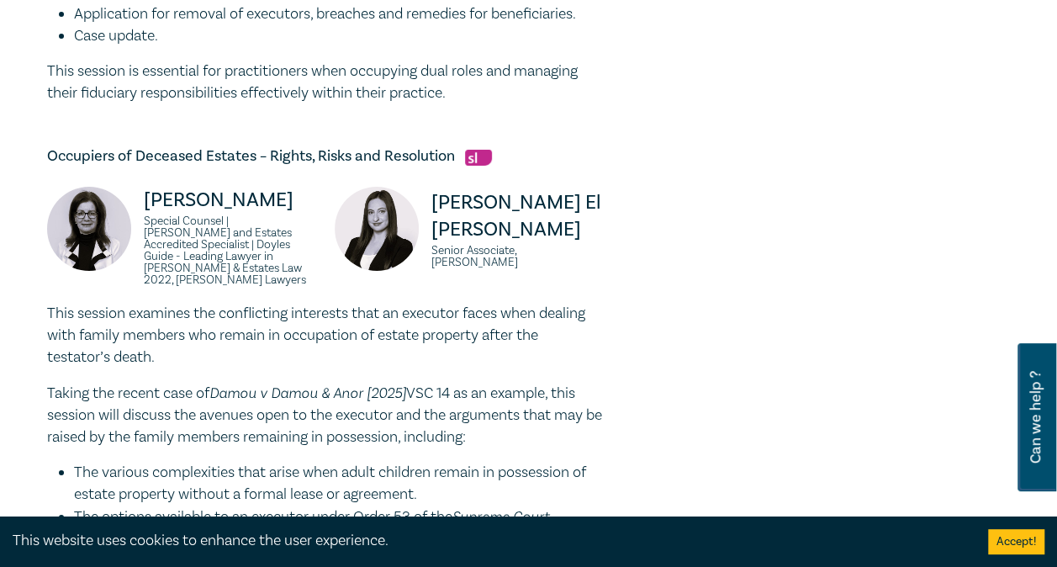
scroll to position [2843, 0]
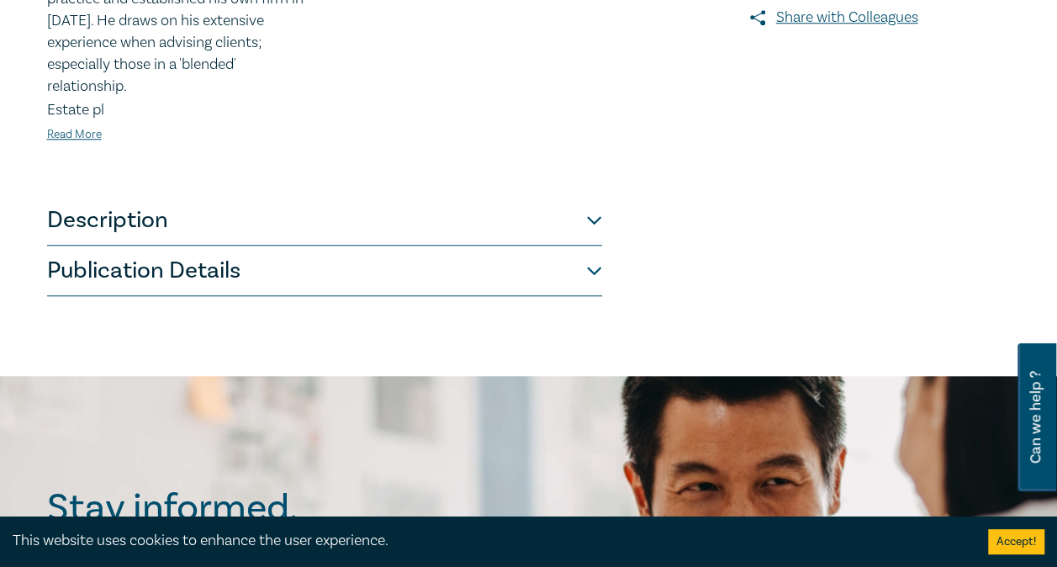
scroll to position [646, 0]
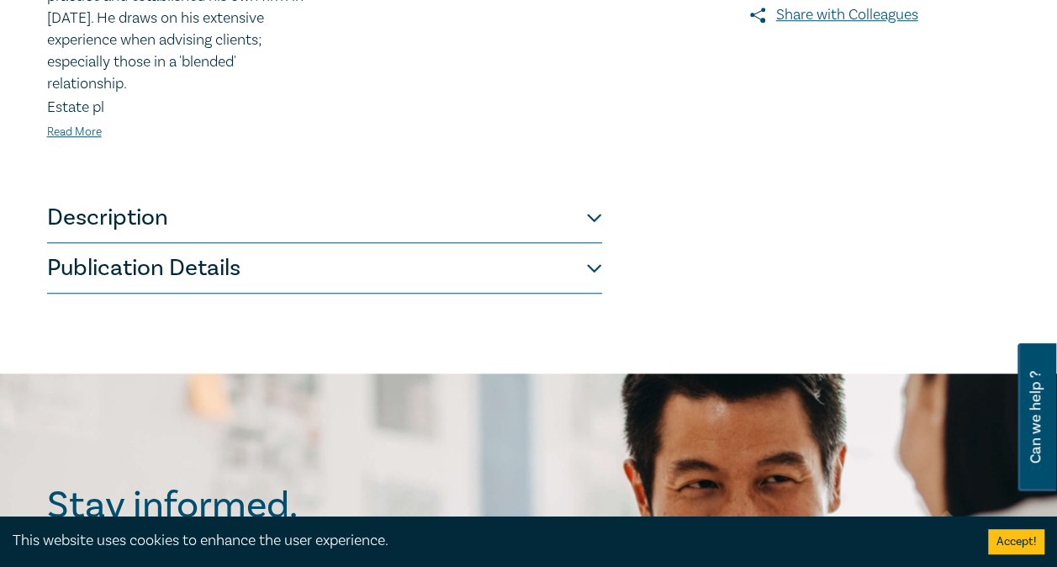
click at [483, 195] on button "Description" at bounding box center [324, 218] width 555 height 50
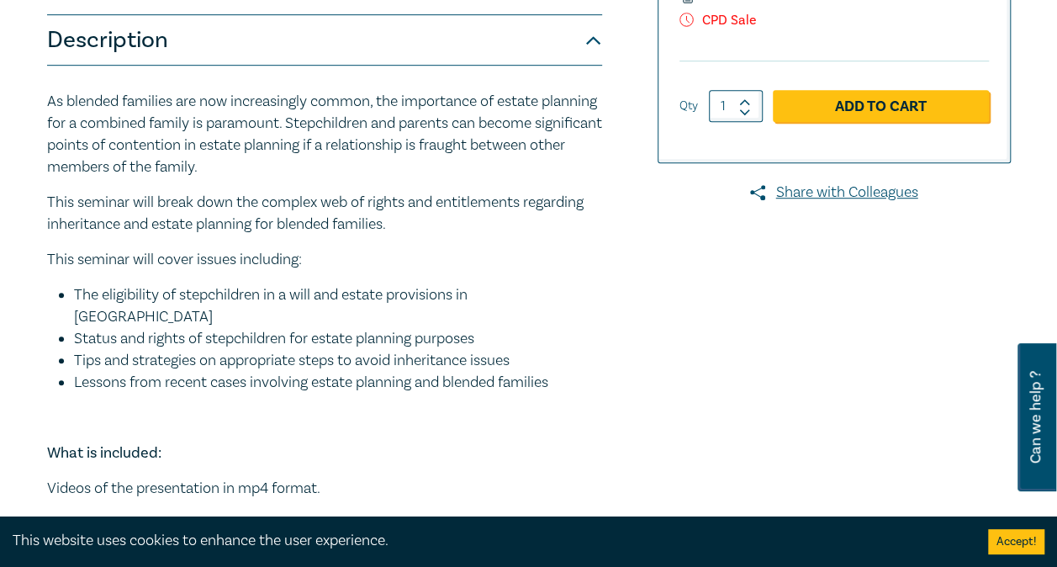
scroll to position [470, 0]
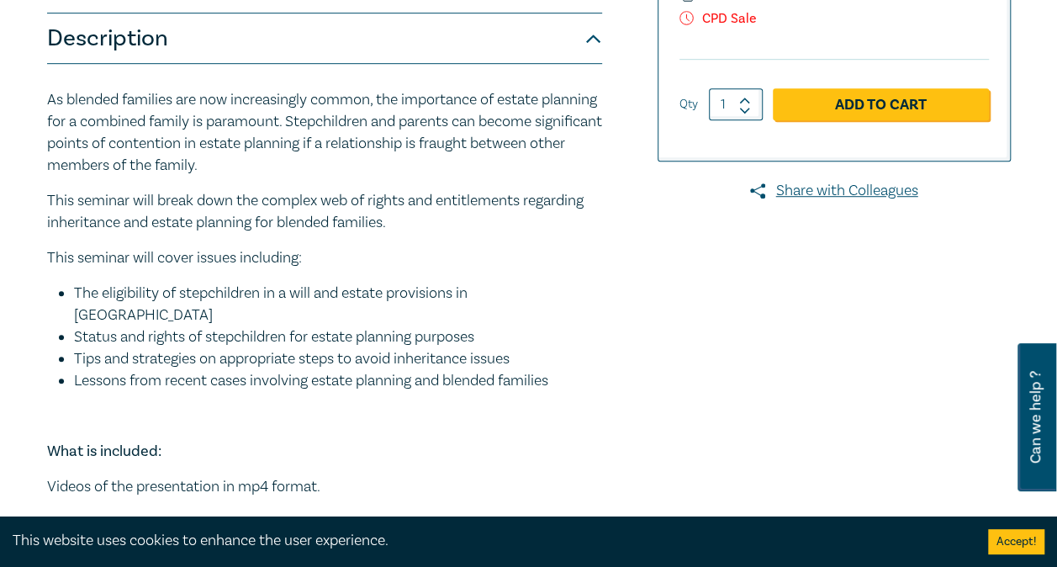
drag, startPoint x: 500, startPoint y: 193, endPoint x: 444, endPoint y: 224, distance: 64.3
click at [444, 224] on p "This seminar will break down the complex web of rights and entitlements regardi…" at bounding box center [324, 212] width 555 height 44
drag, startPoint x: 444, startPoint y: 224, endPoint x: 402, endPoint y: 300, distance: 86.6
click at [402, 300] on li "The eligibility of stepchildren in a will and estate provisions in Victoria" at bounding box center [338, 304] width 528 height 44
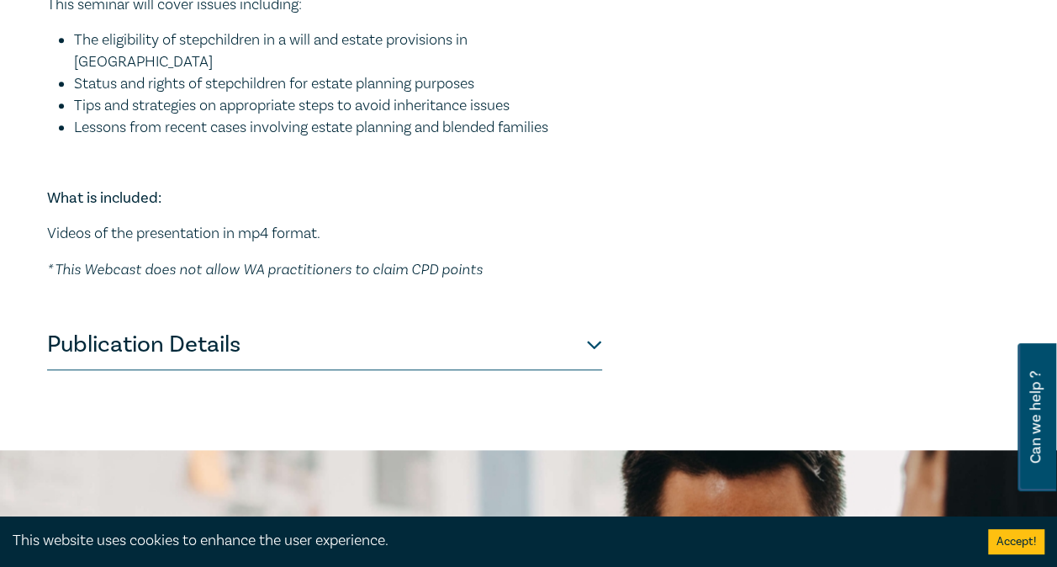
scroll to position [724, 0]
click at [325, 330] on button "Publication Details" at bounding box center [324, 344] width 555 height 50
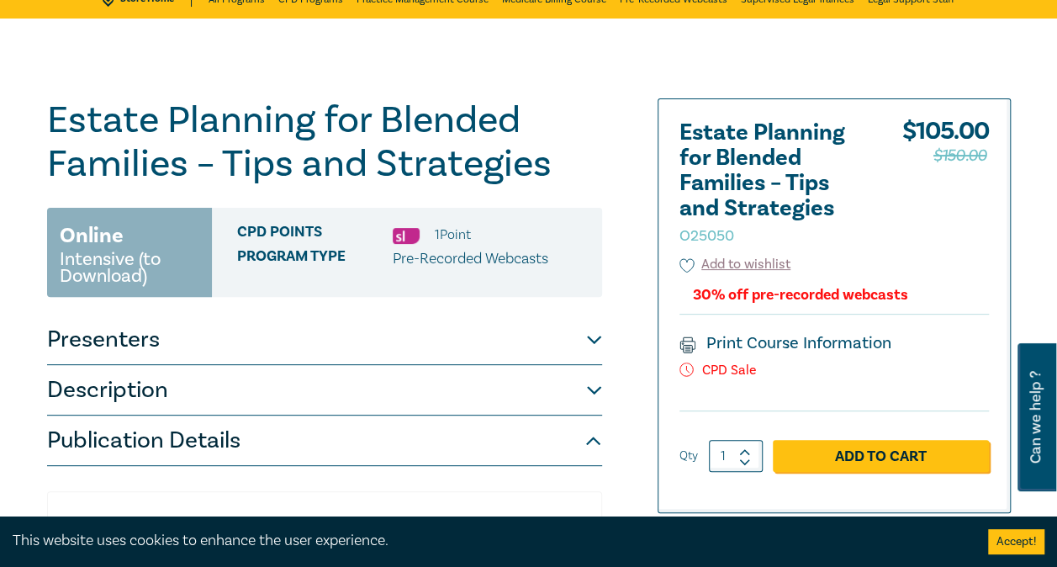
scroll to position [115, 0]
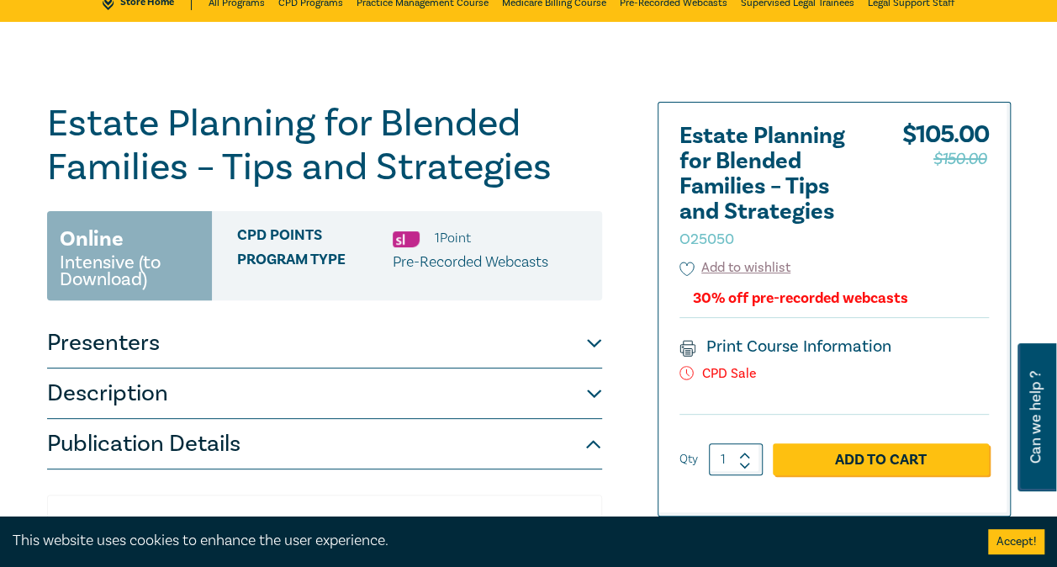
click at [294, 335] on button "Presenters" at bounding box center [324, 343] width 555 height 50
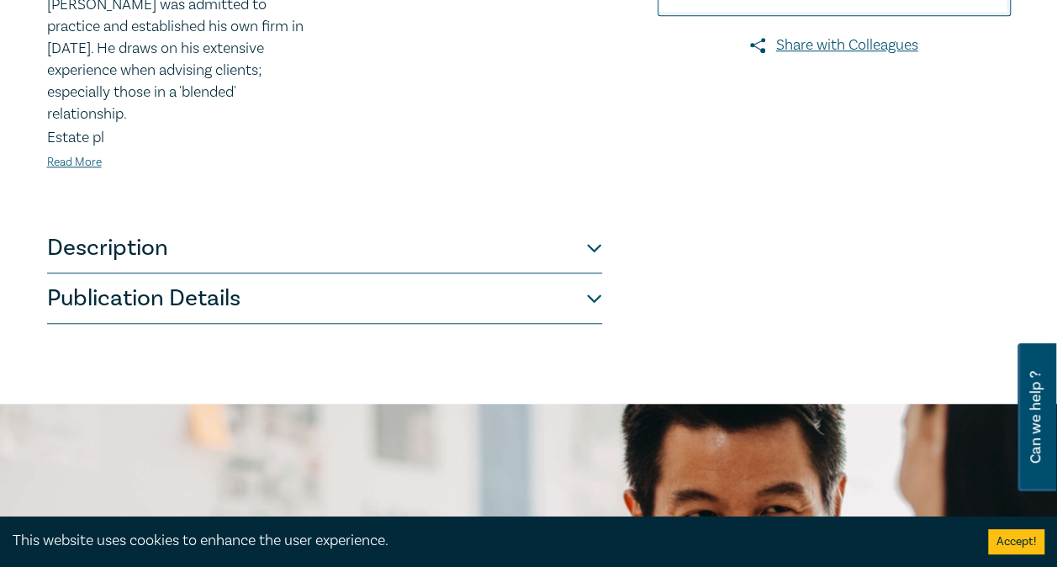
scroll to position [616, 0]
click at [496, 222] on button "Description" at bounding box center [324, 247] width 555 height 50
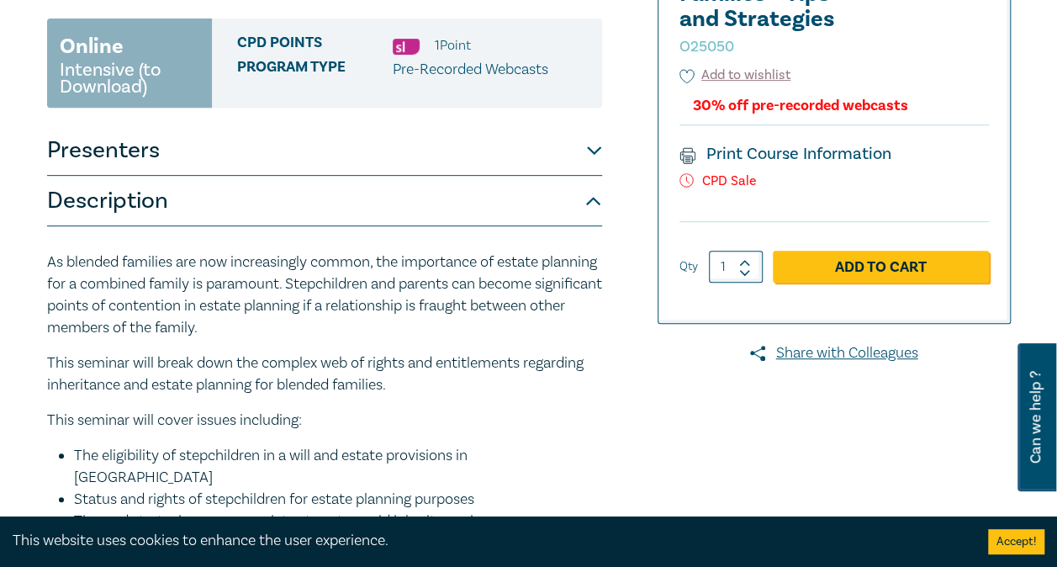
scroll to position [417, 0]
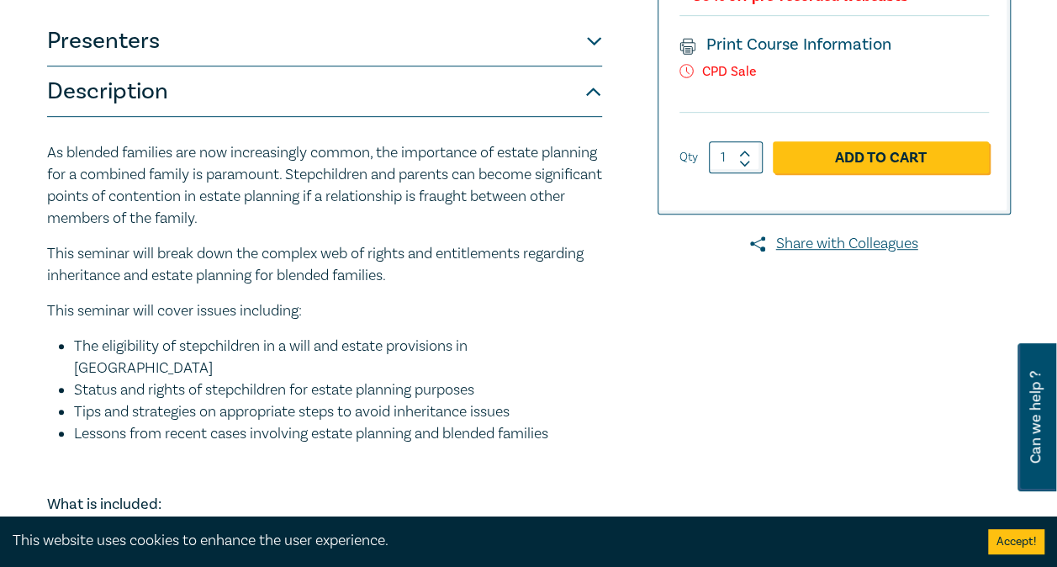
click at [416, 50] on button "Presenters" at bounding box center [324, 41] width 555 height 50
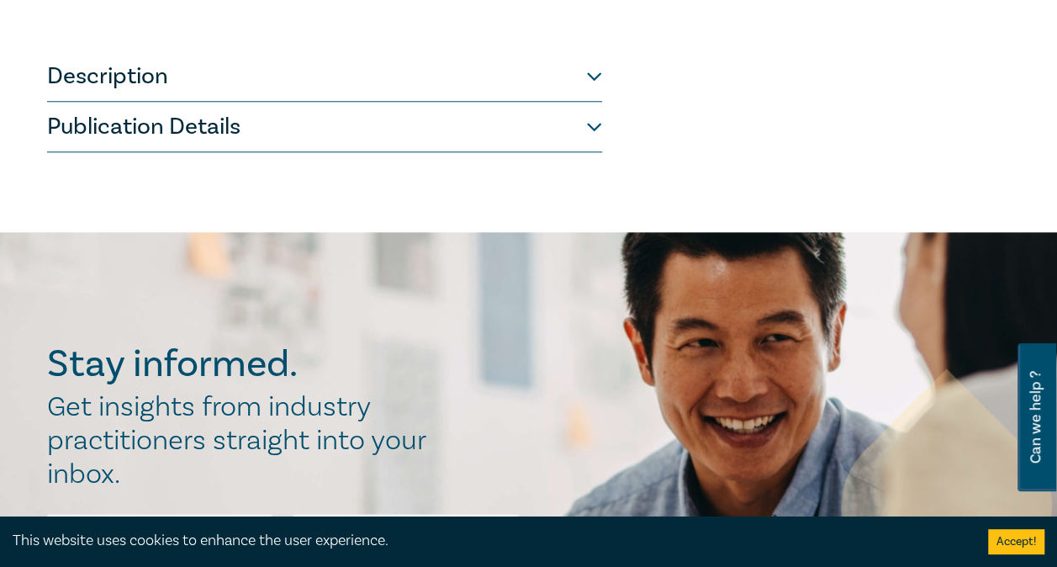
scroll to position [789, 0]
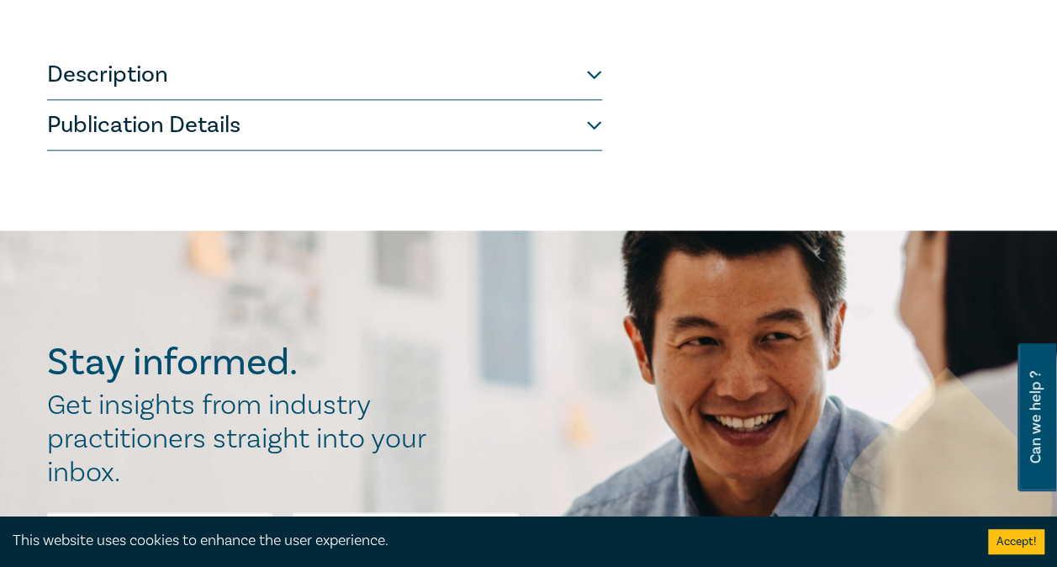
click at [236, 50] on button "Description" at bounding box center [324, 75] width 555 height 50
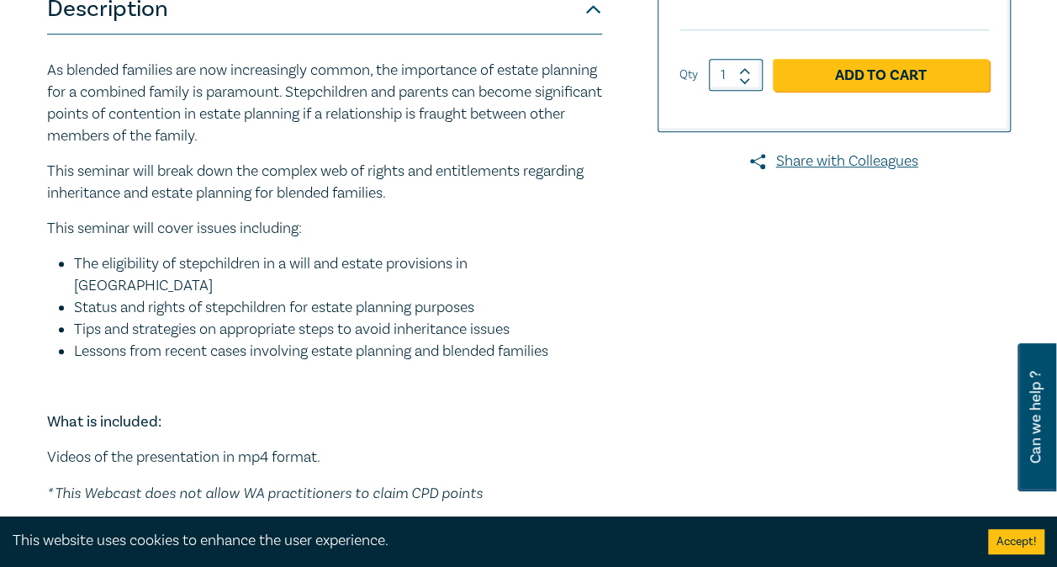
scroll to position [498, 0]
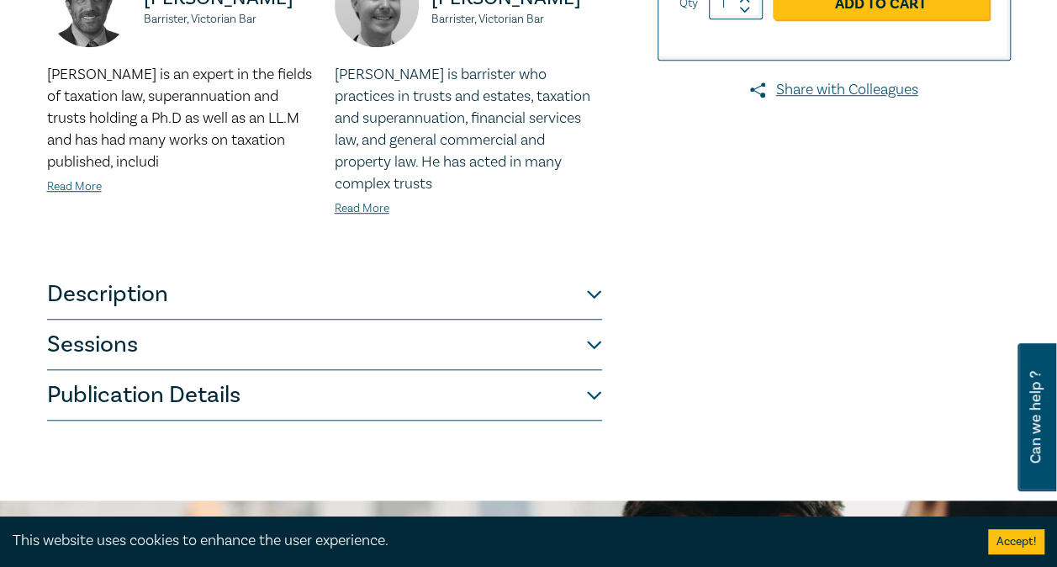
scroll to position [546, 0]
click at [400, 335] on button "Sessions" at bounding box center [324, 344] width 555 height 50
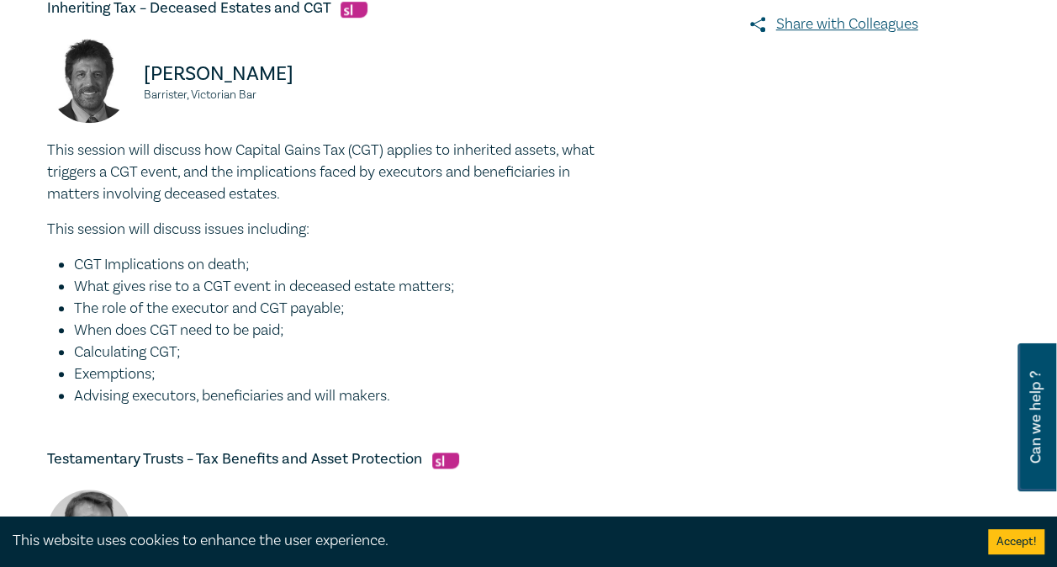
scroll to position [614, 0]
